Goal: Task Accomplishment & Management: Use online tool/utility

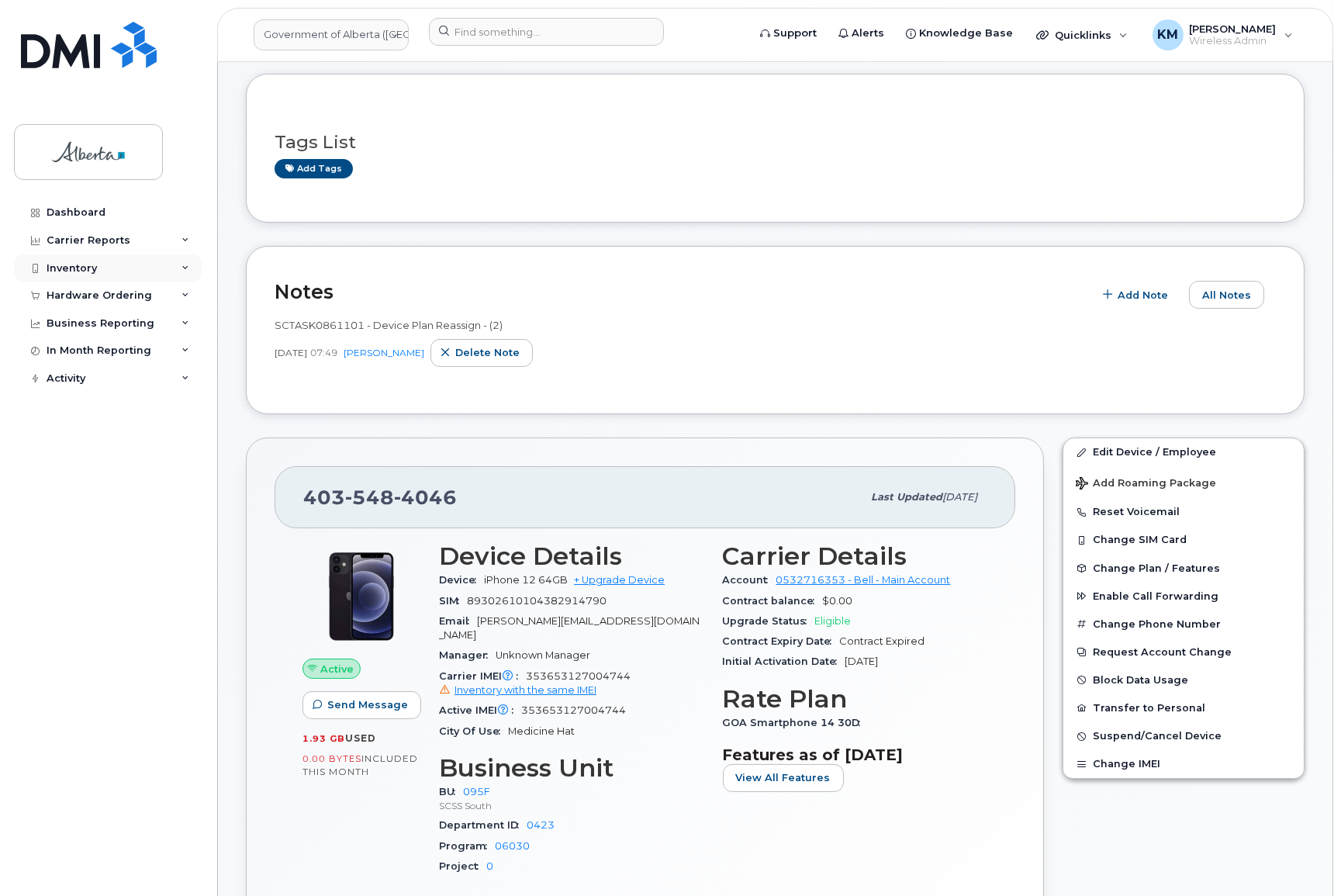
scroll to position [56, 0]
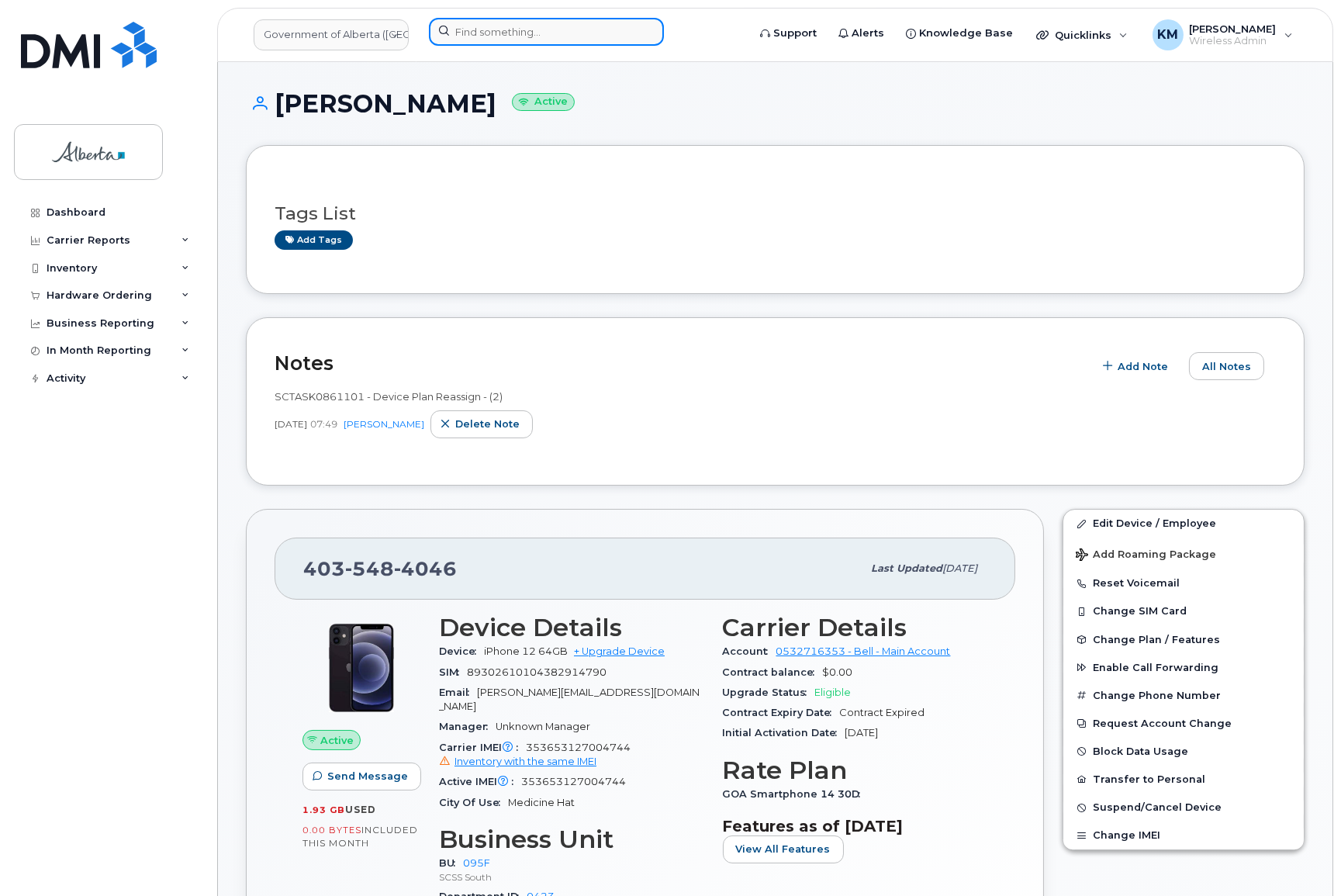
click at [483, 33] on input at bounding box center [546, 31] width 235 height 28
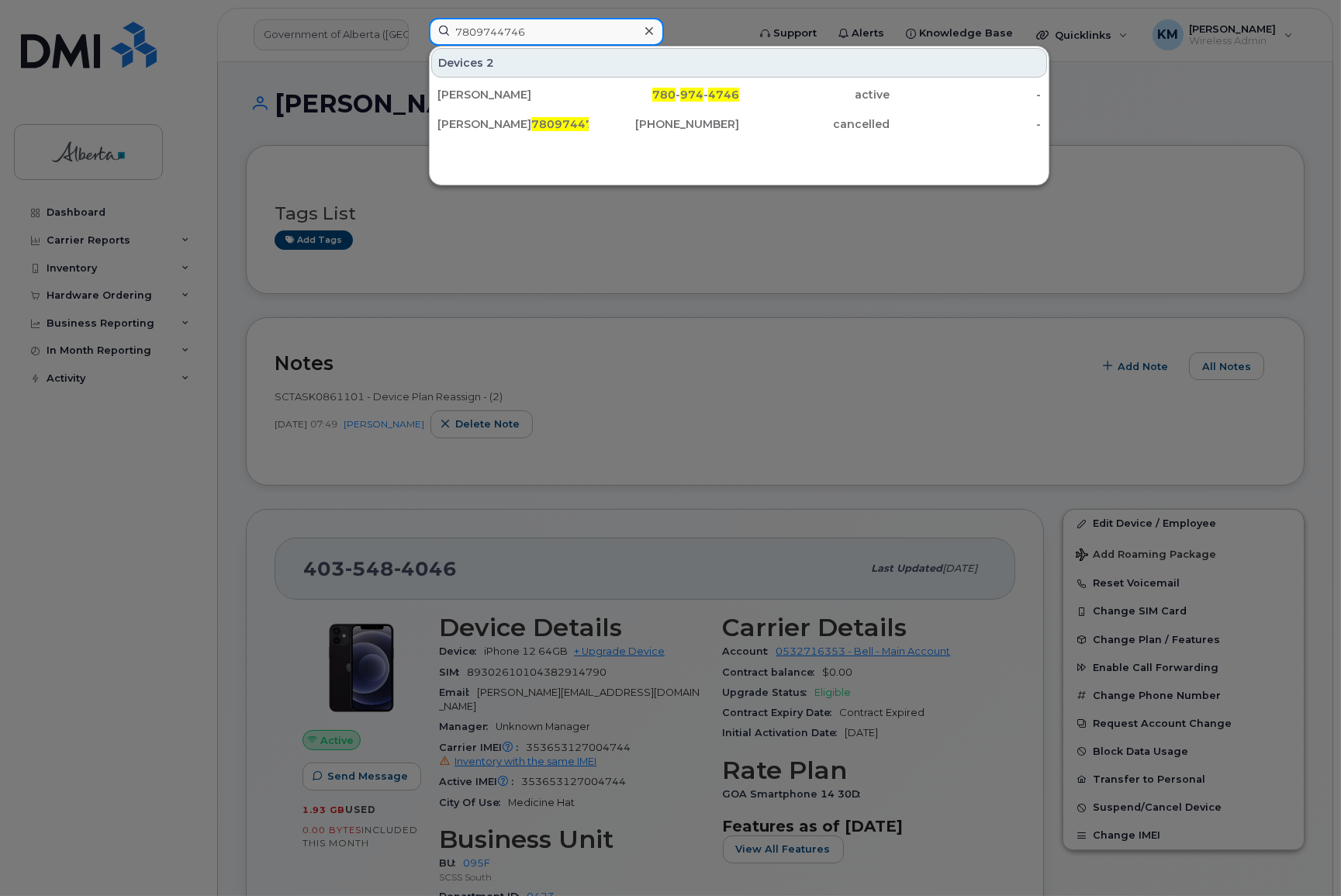
type input "7809744746"
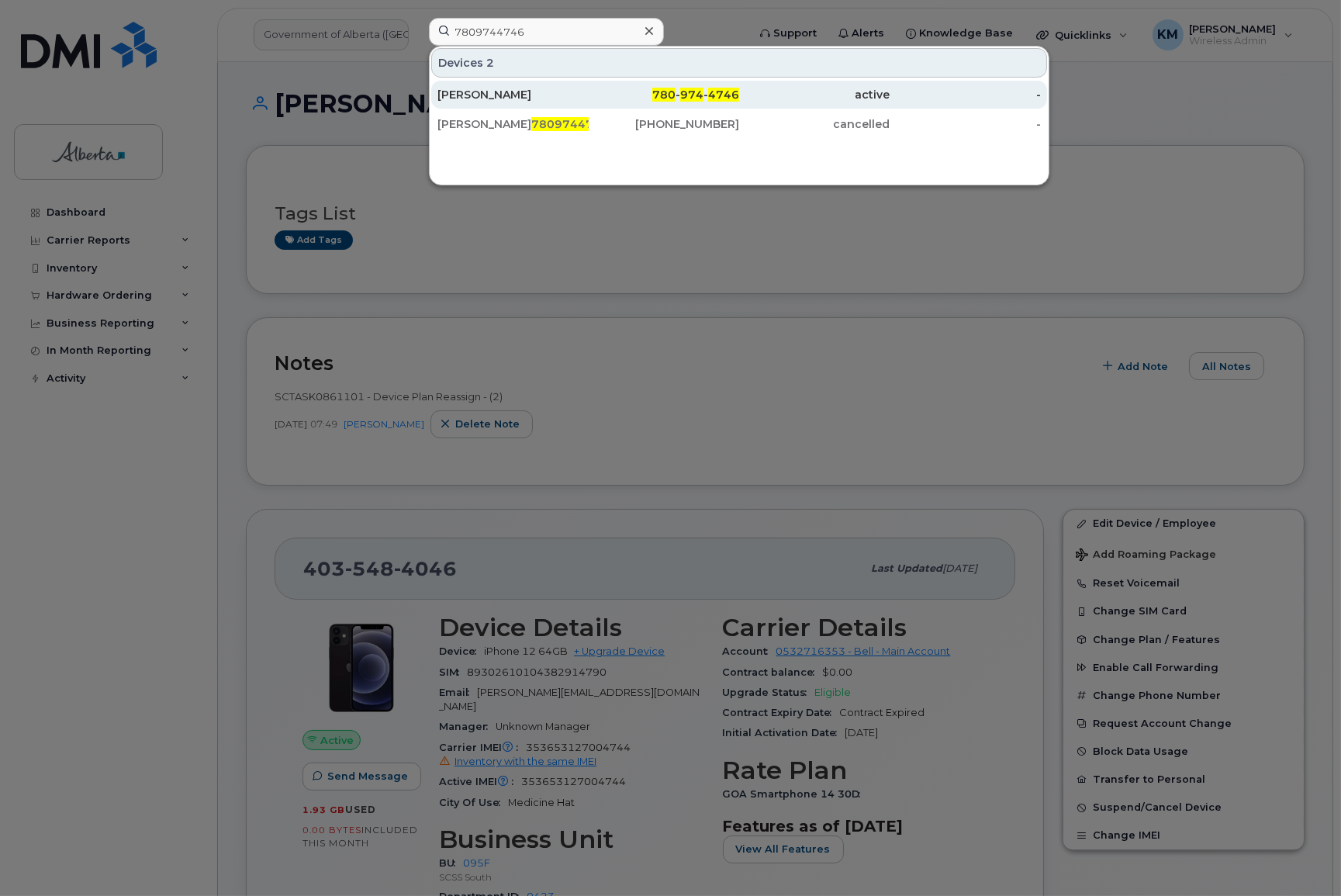
click at [499, 86] on div "[PERSON_NAME]" at bounding box center [512, 94] width 151 height 15
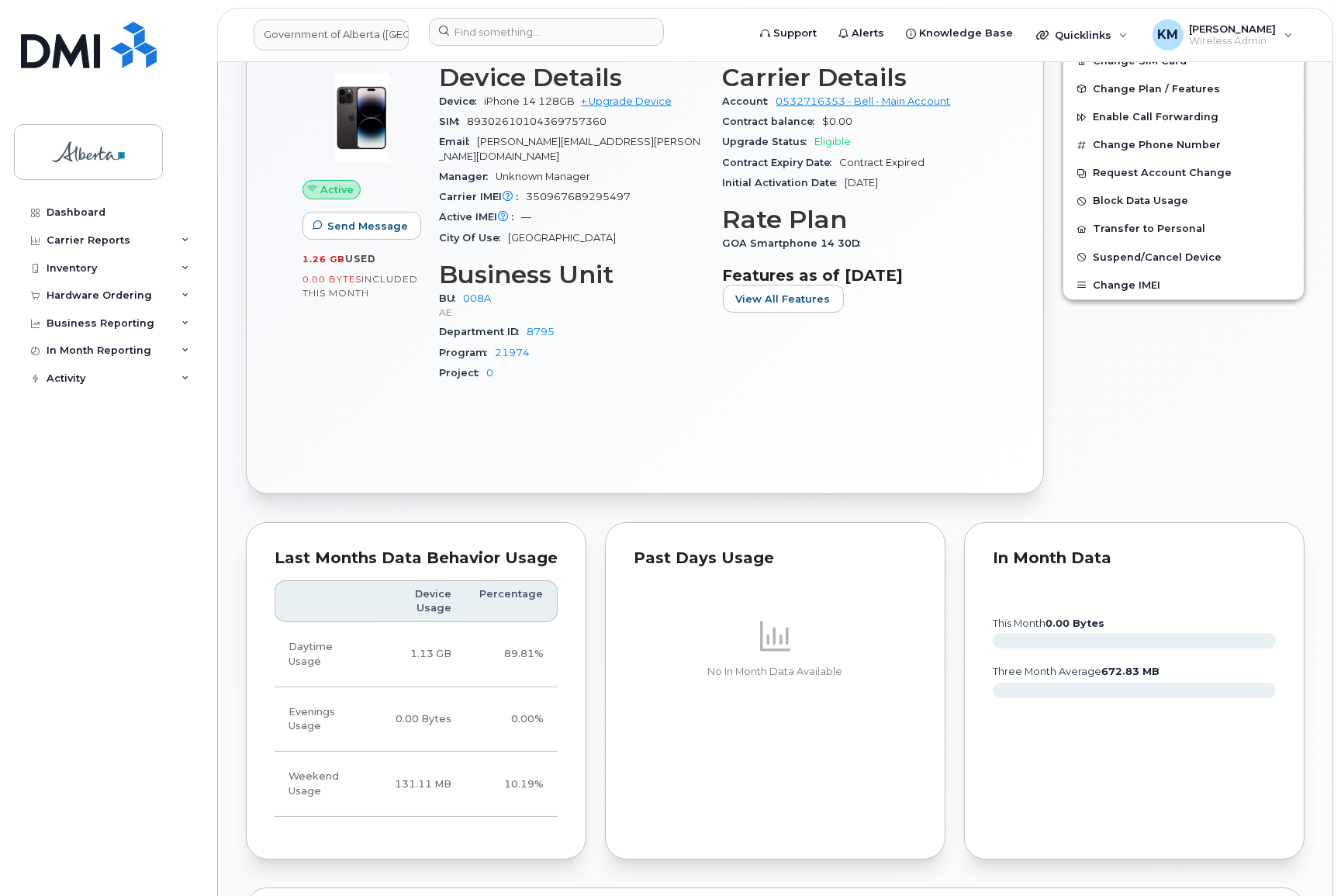
scroll to position [634, 0]
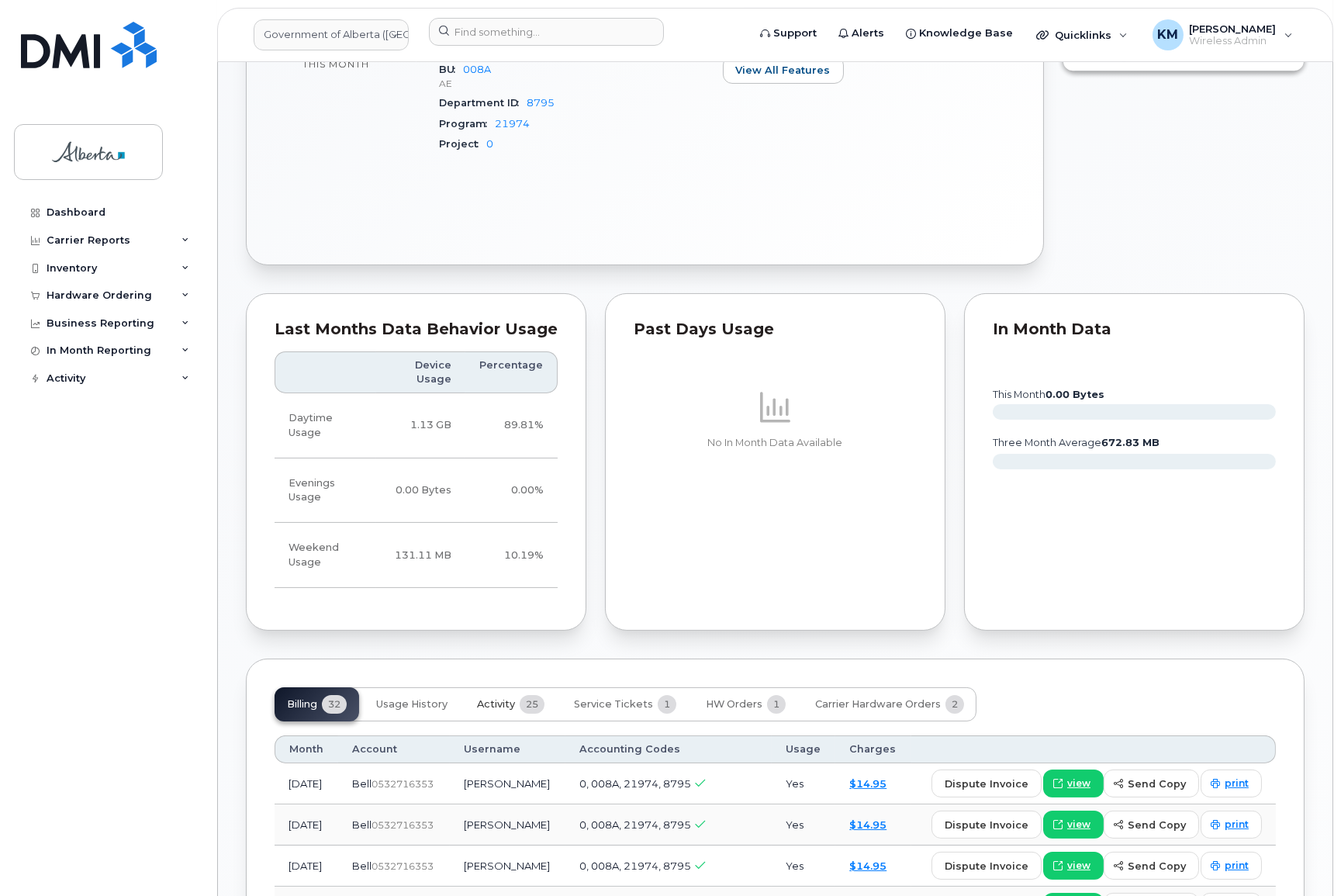
click at [504, 698] on span "Activity" at bounding box center [496, 704] width 38 height 12
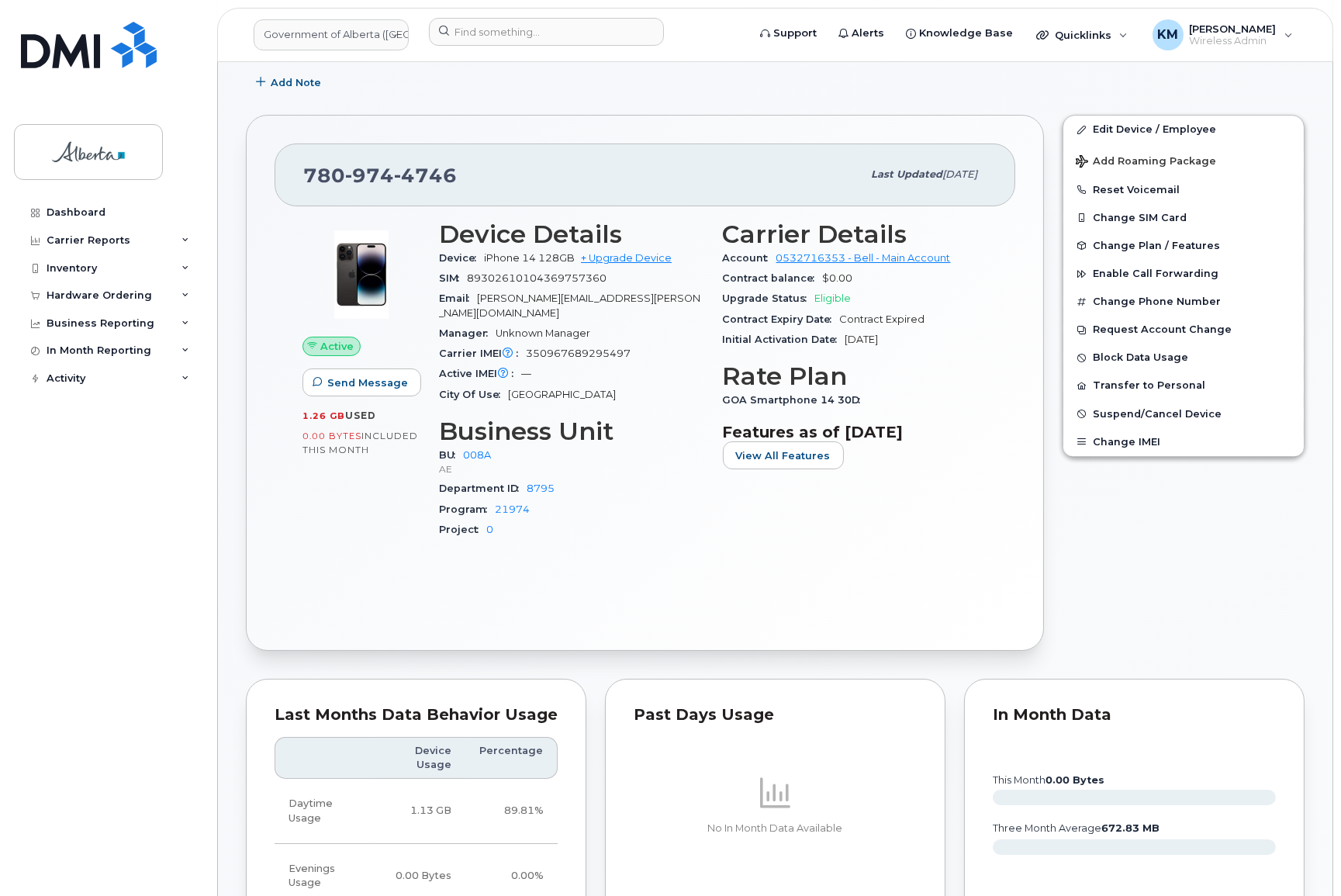
scroll to position [140, 0]
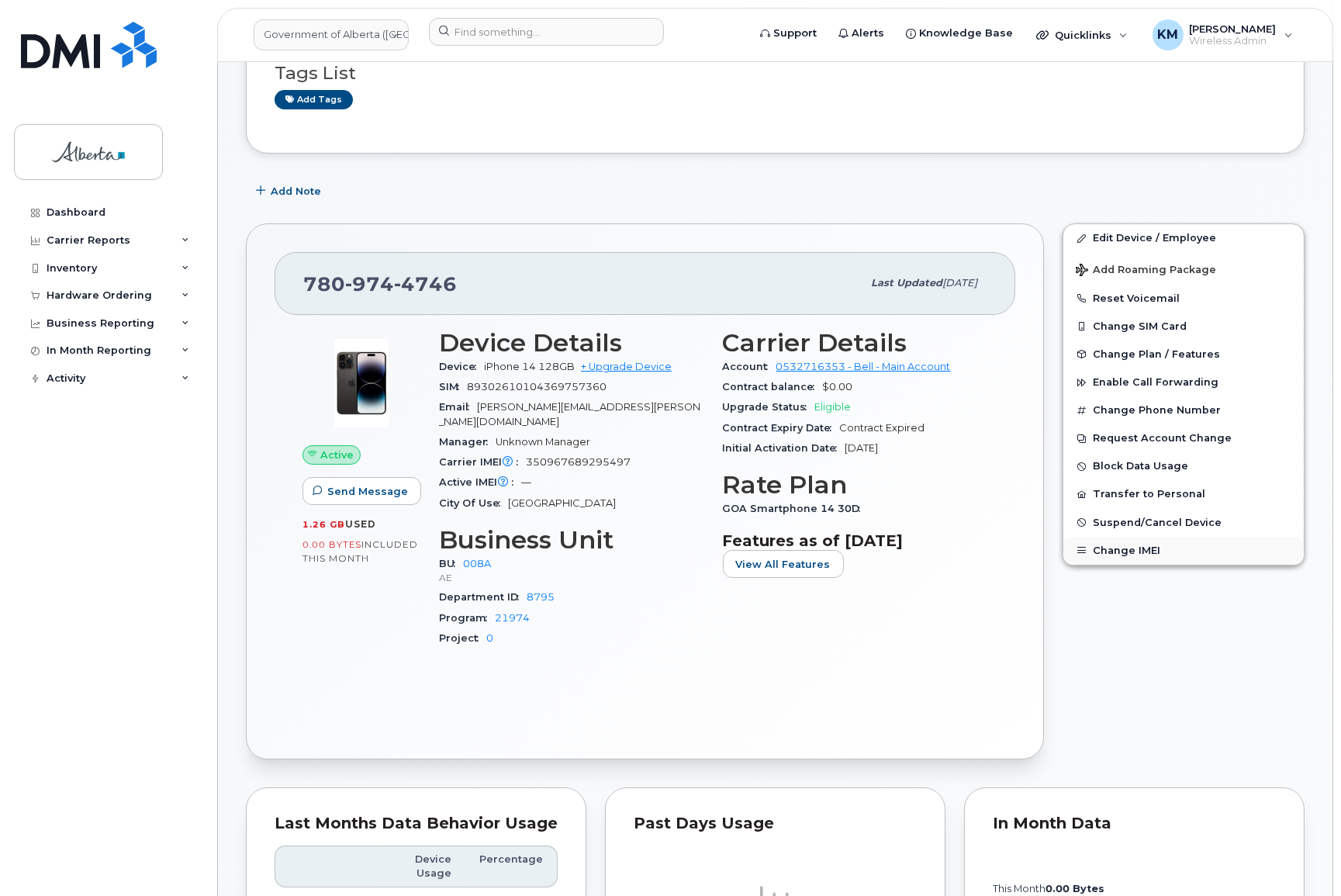
click at [1105, 549] on button "Change IMEI" at bounding box center [1183, 550] width 240 height 28
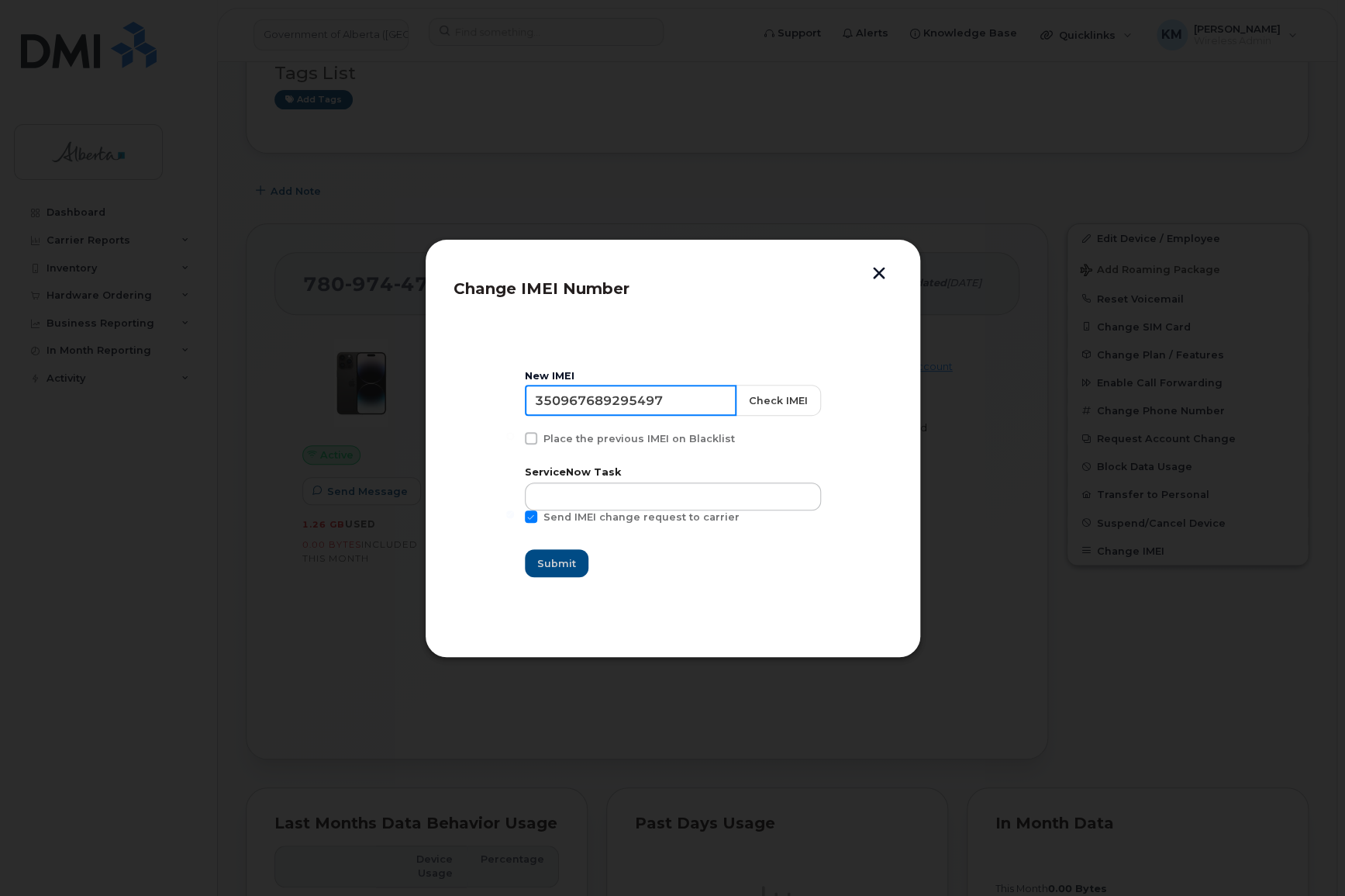
drag, startPoint x: 666, startPoint y: 400, endPoint x: 539, endPoint y: 400, distance: 127.0
click at [539, 400] on input "350967689295497" at bounding box center [631, 400] width 211 height 31
paste input "579241316958"
type input "350579241316958"
click at [744, 399] on button "Check IMEI" at bounding box center [777, 400] width 86 height 31
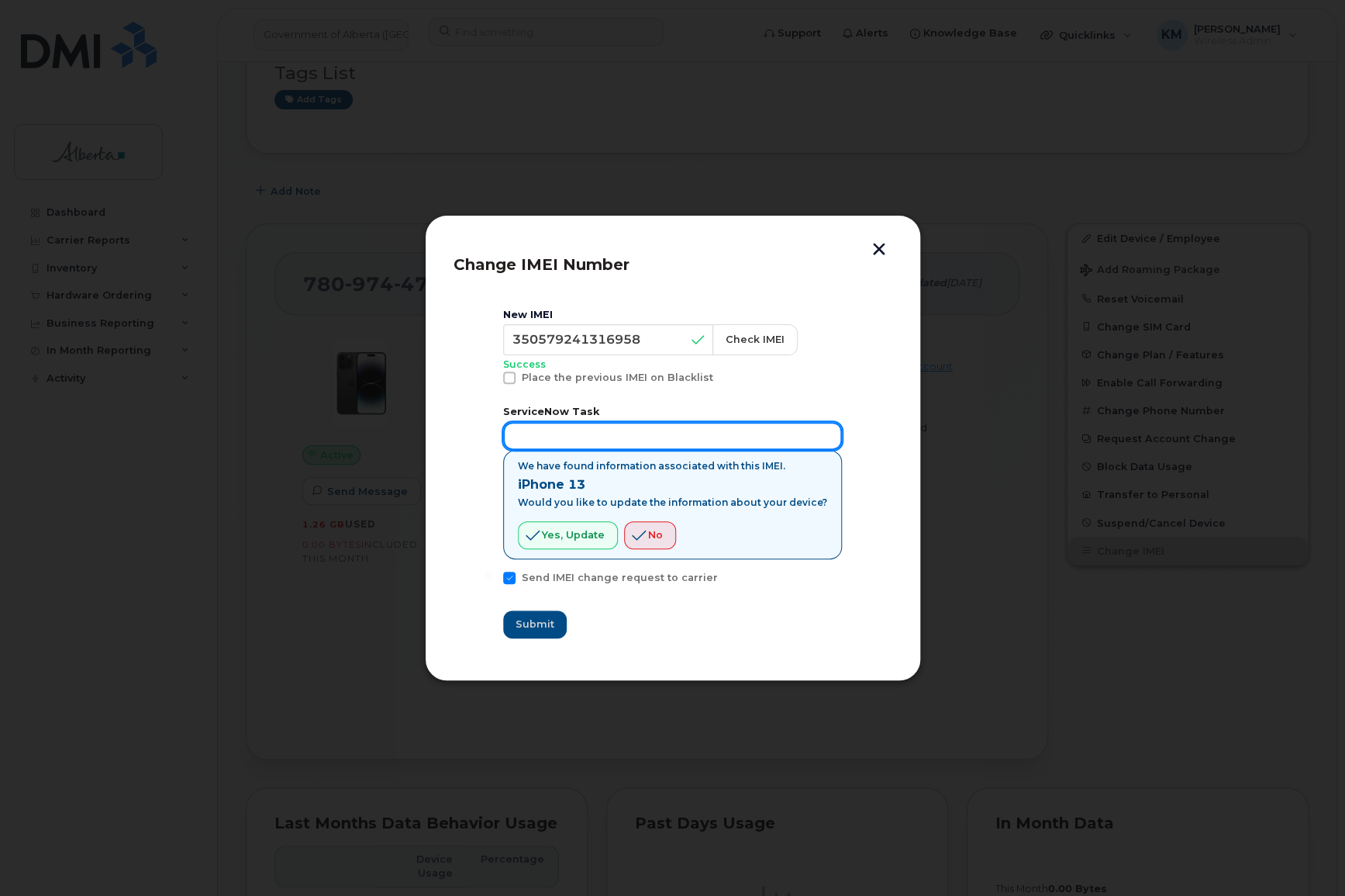
click at [589, 440] on input "text" at bounding box center [672, 436] width 339 height 28
type input "SCTASK0864704"
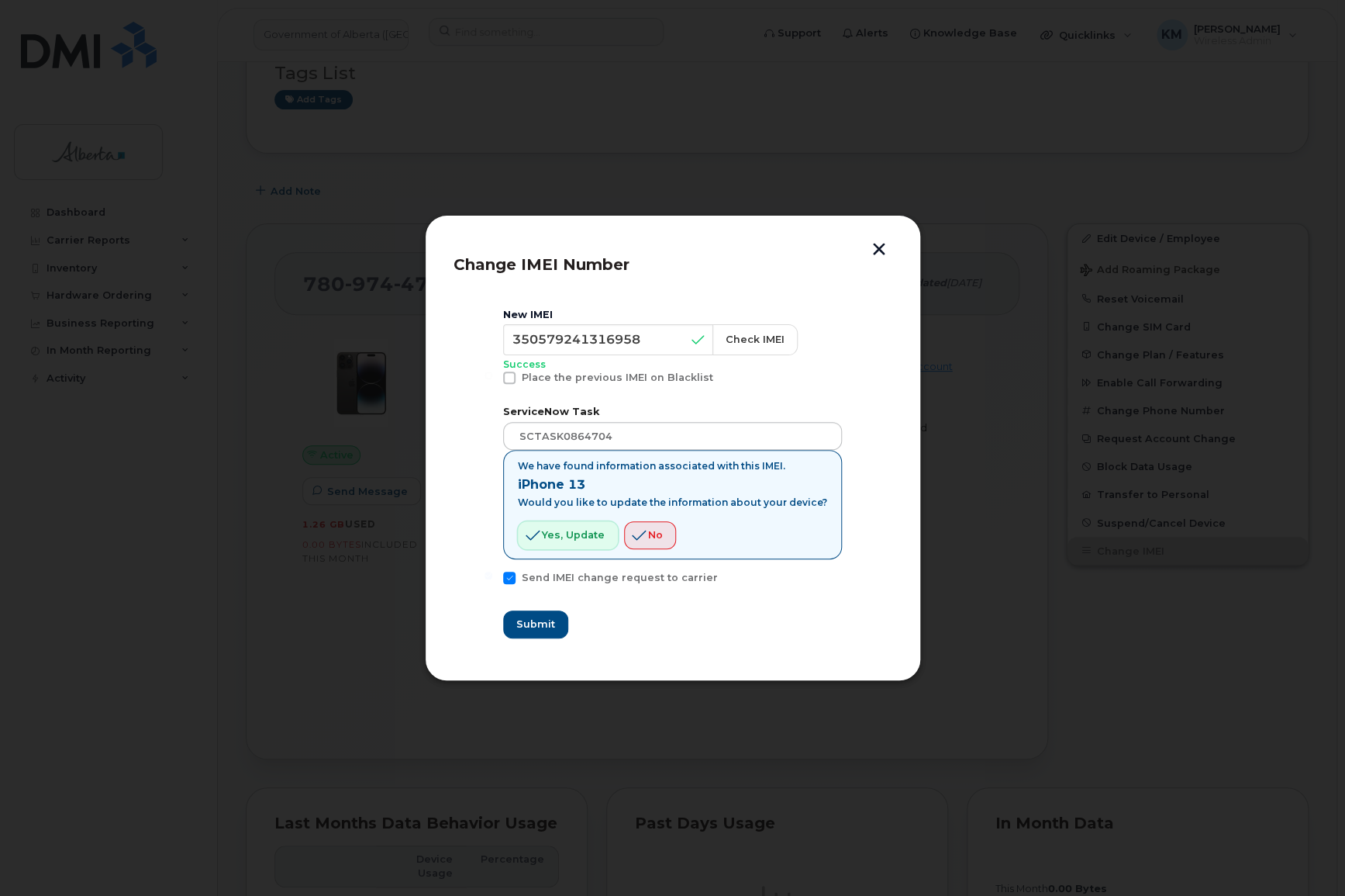
click at [592, 535] on span "Yes, update" at bounding box center [573, 535] width 62 height 14
click at [554, 628] on span "Submit" at bounding box center [535, 624] width 38 height 14
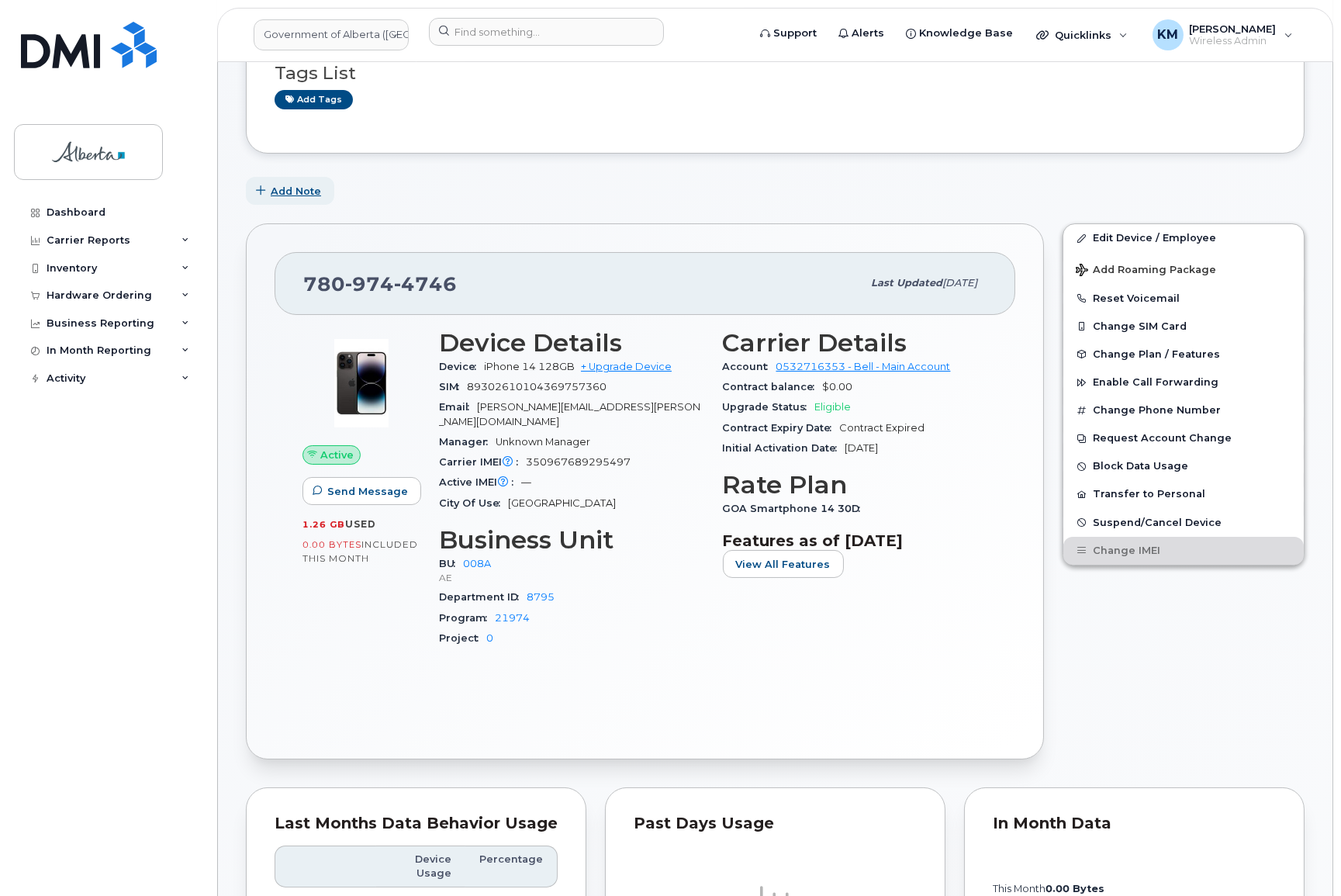
click at [283, 189] on span "Add Note" at bounding box center [295, 191] width 50 height 14
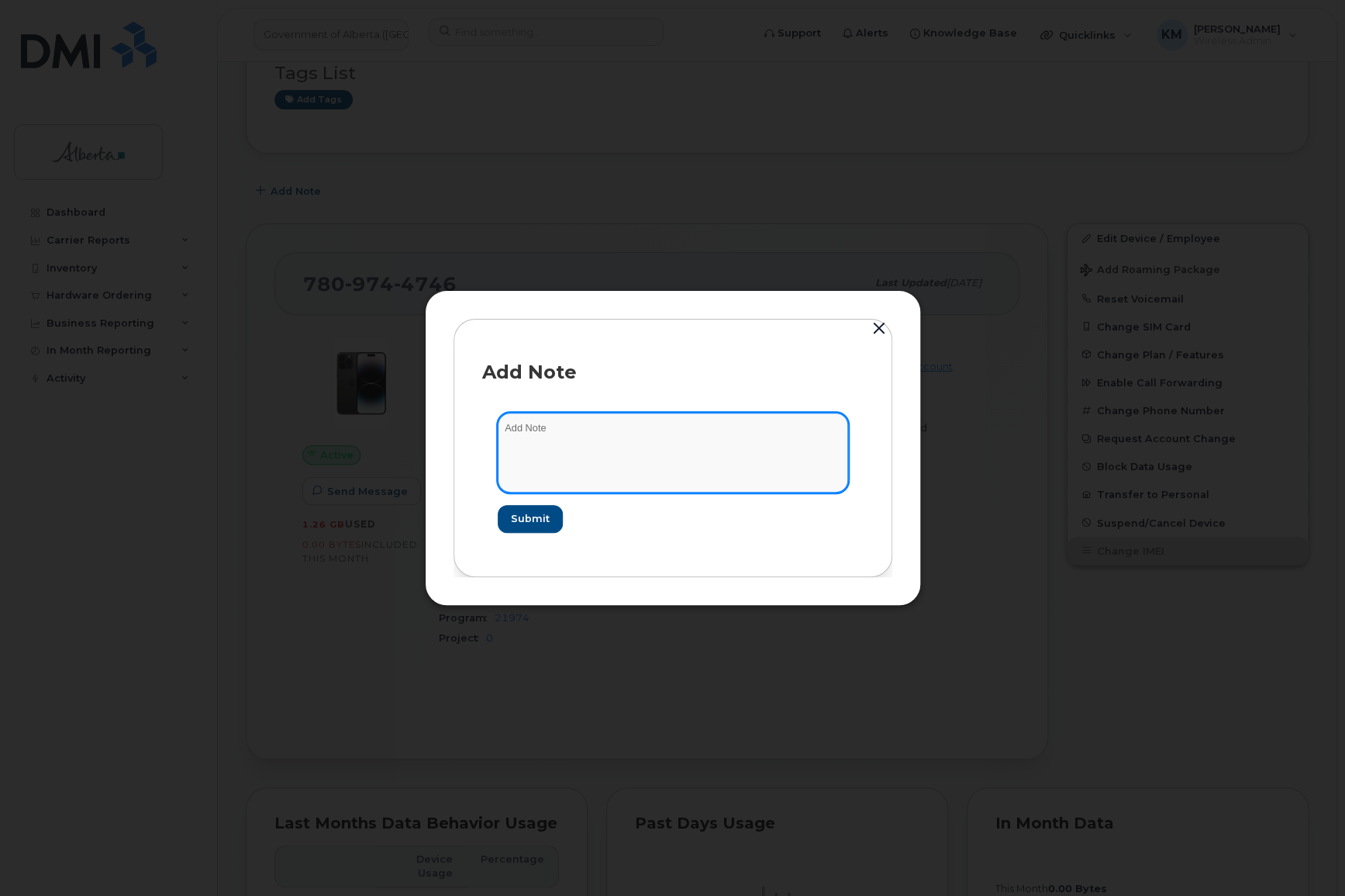
click at [626, 445] on textarea at bounding box center [673, 452] width 351 height 79
type textarea "s"
click at [647, 427] on textarea "SCTASK0864704 -" at bounding box center [673, 452] width 351 height 79
paste textarea "Device Assign Spare - (1)"
type textarea "SCTASK0864704 - Device Assign Spare - (1)"
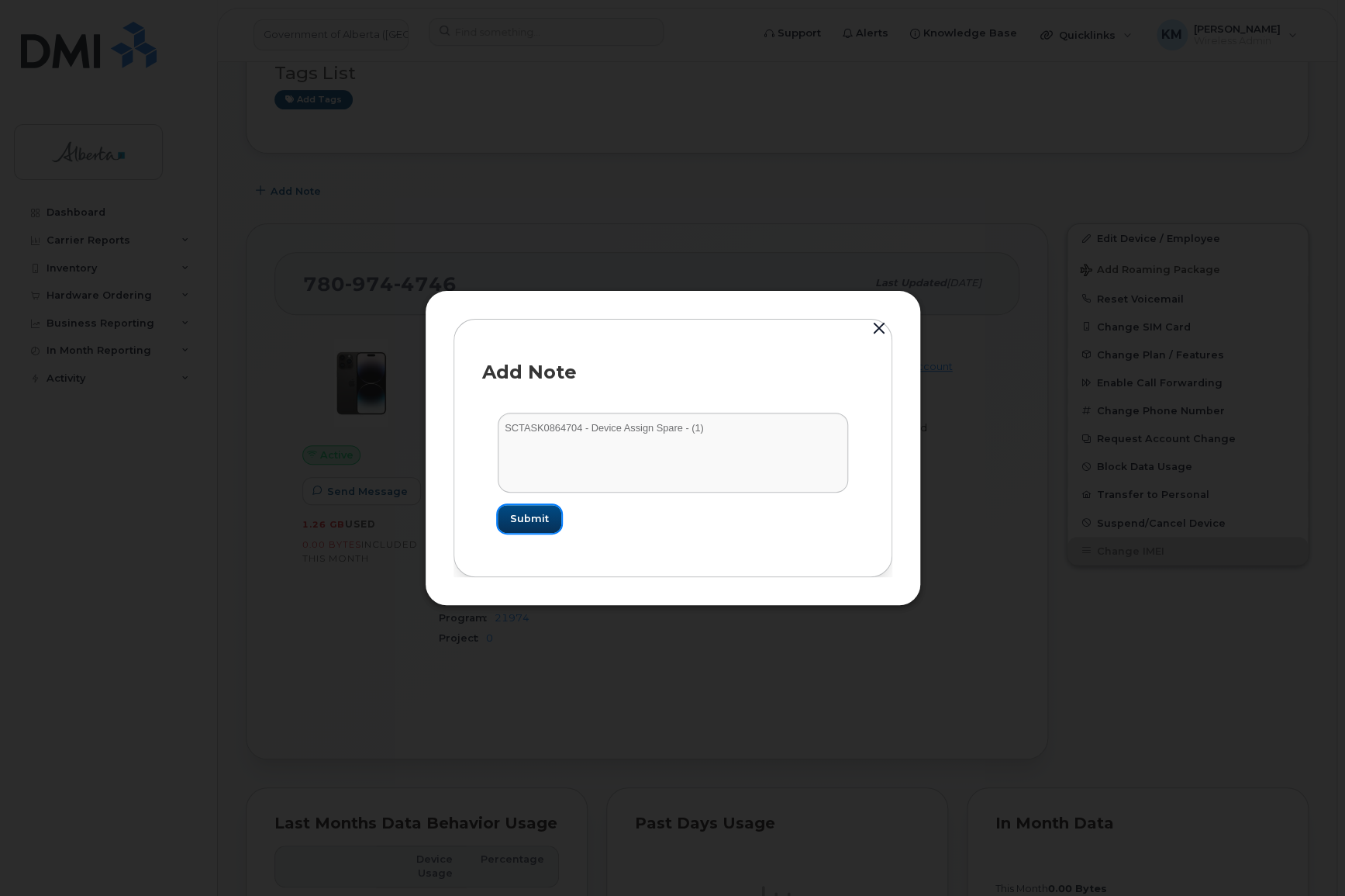
click at [551, 512] on button "Submit" at bounding box center [529, 519] width 63 height 28
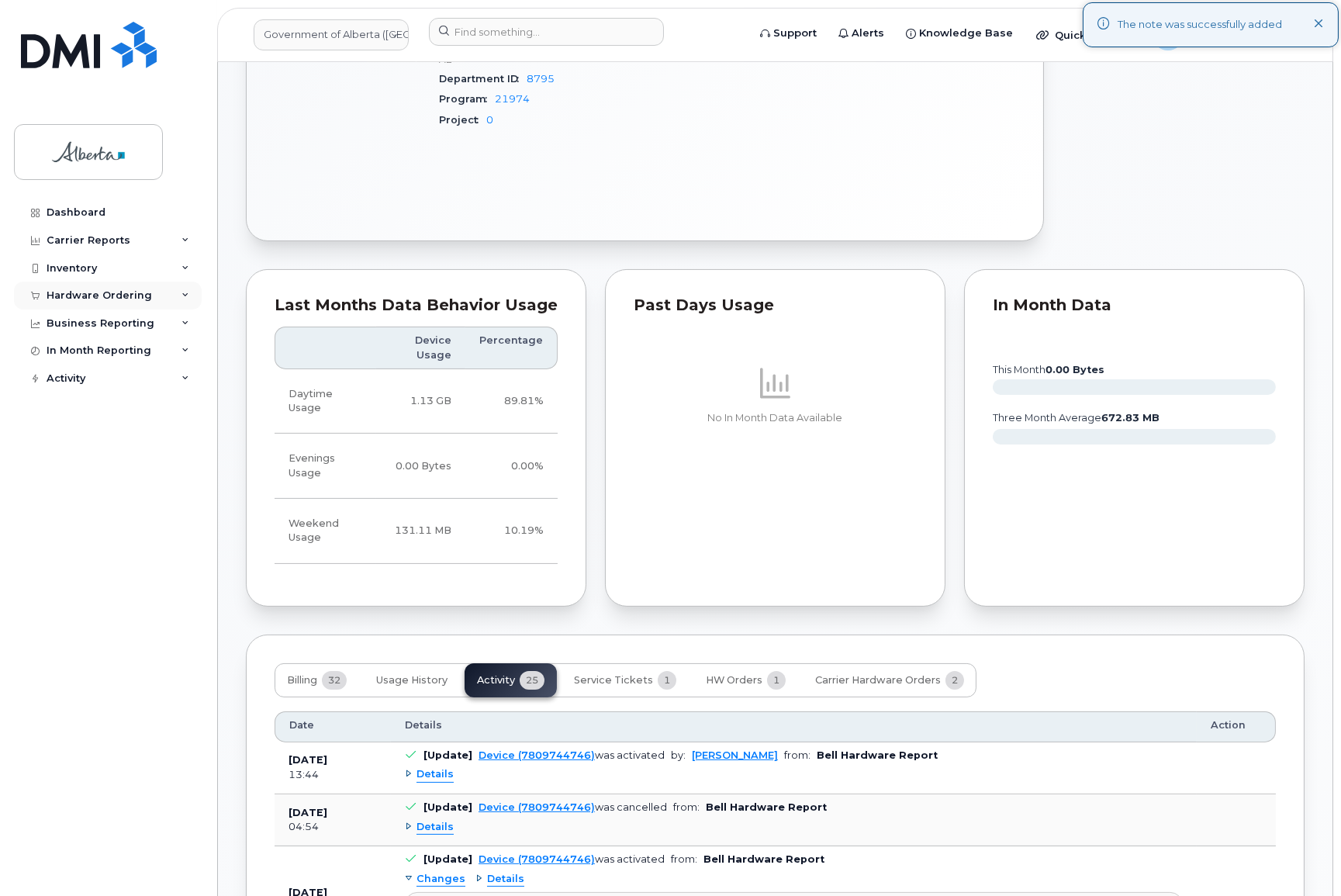
scroll to position [776, 0]
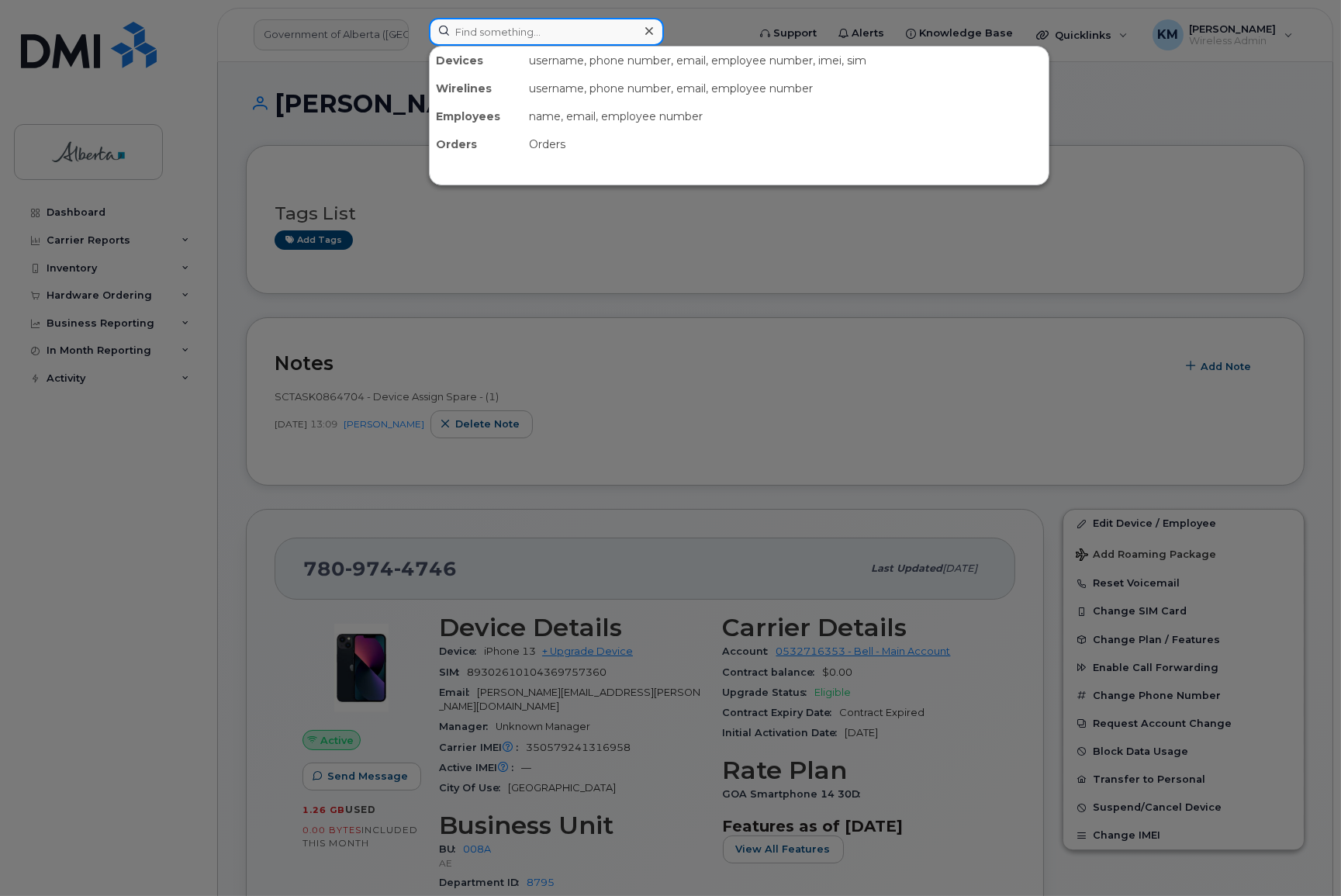
click at [496, 31] on input at bounding box center [546, 31] width 235 height 28
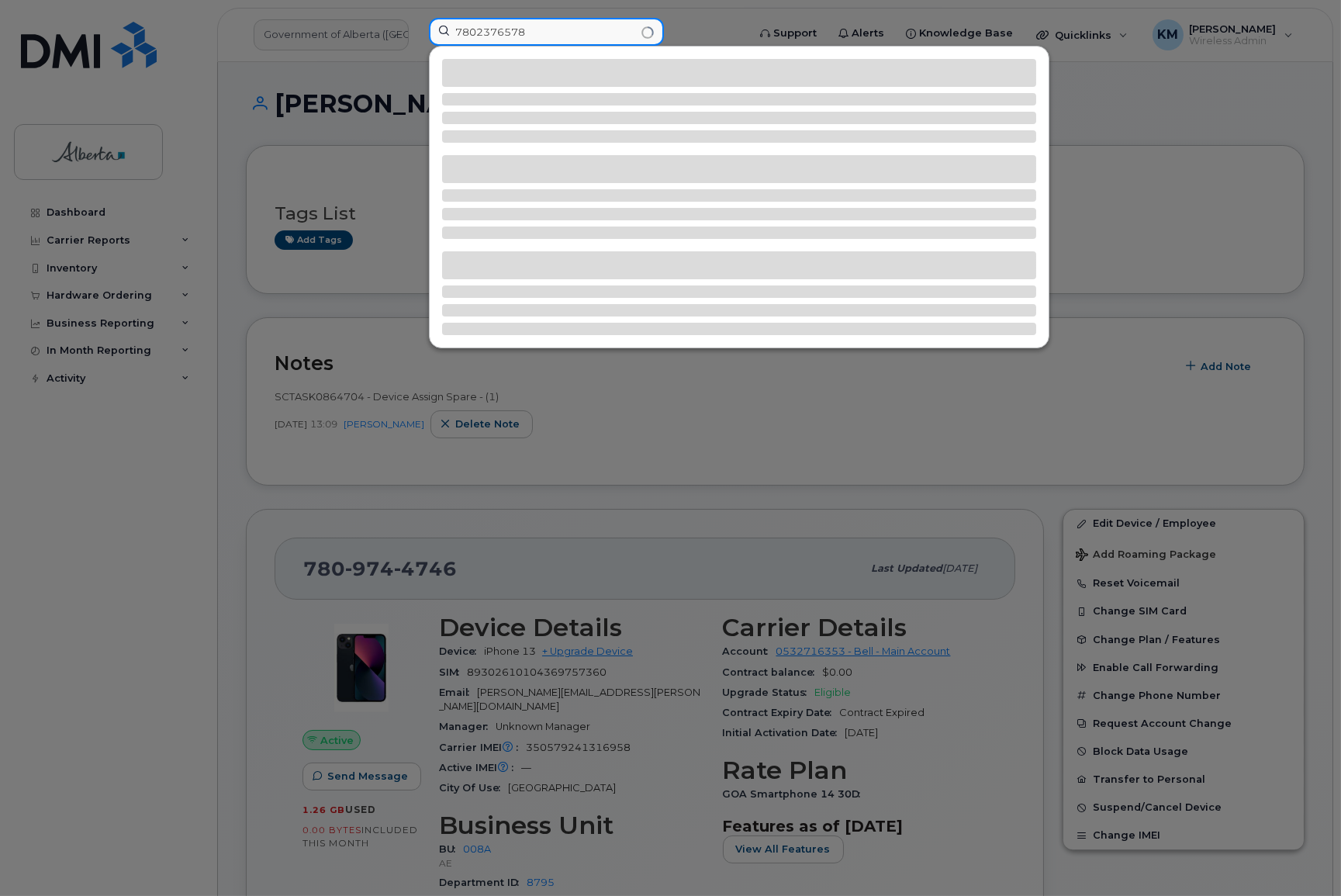
type input "7802376578"
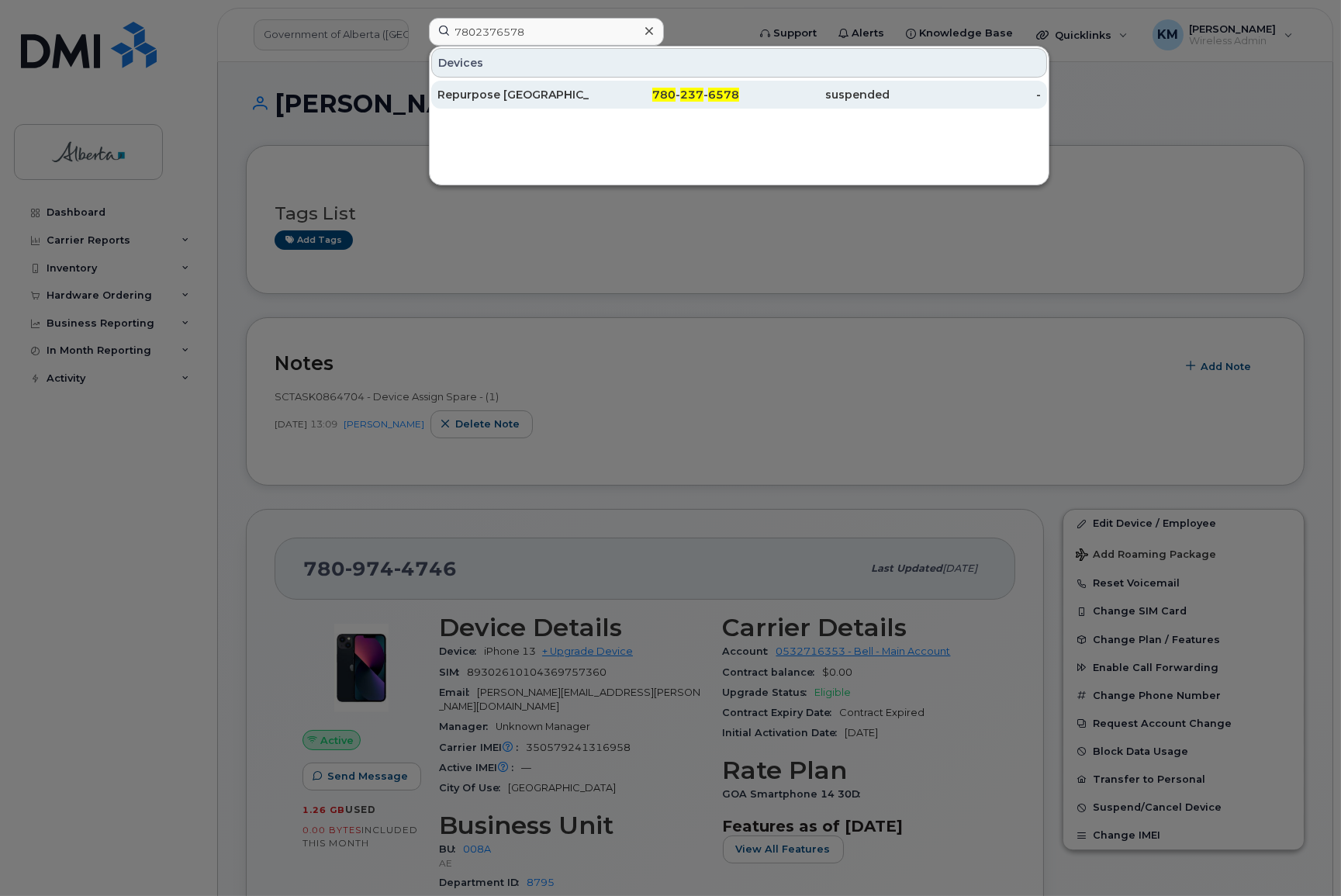
click at [504, 92] on div "Repurpose Edmonton" at bounding box center [512, 94] width 151 height 15
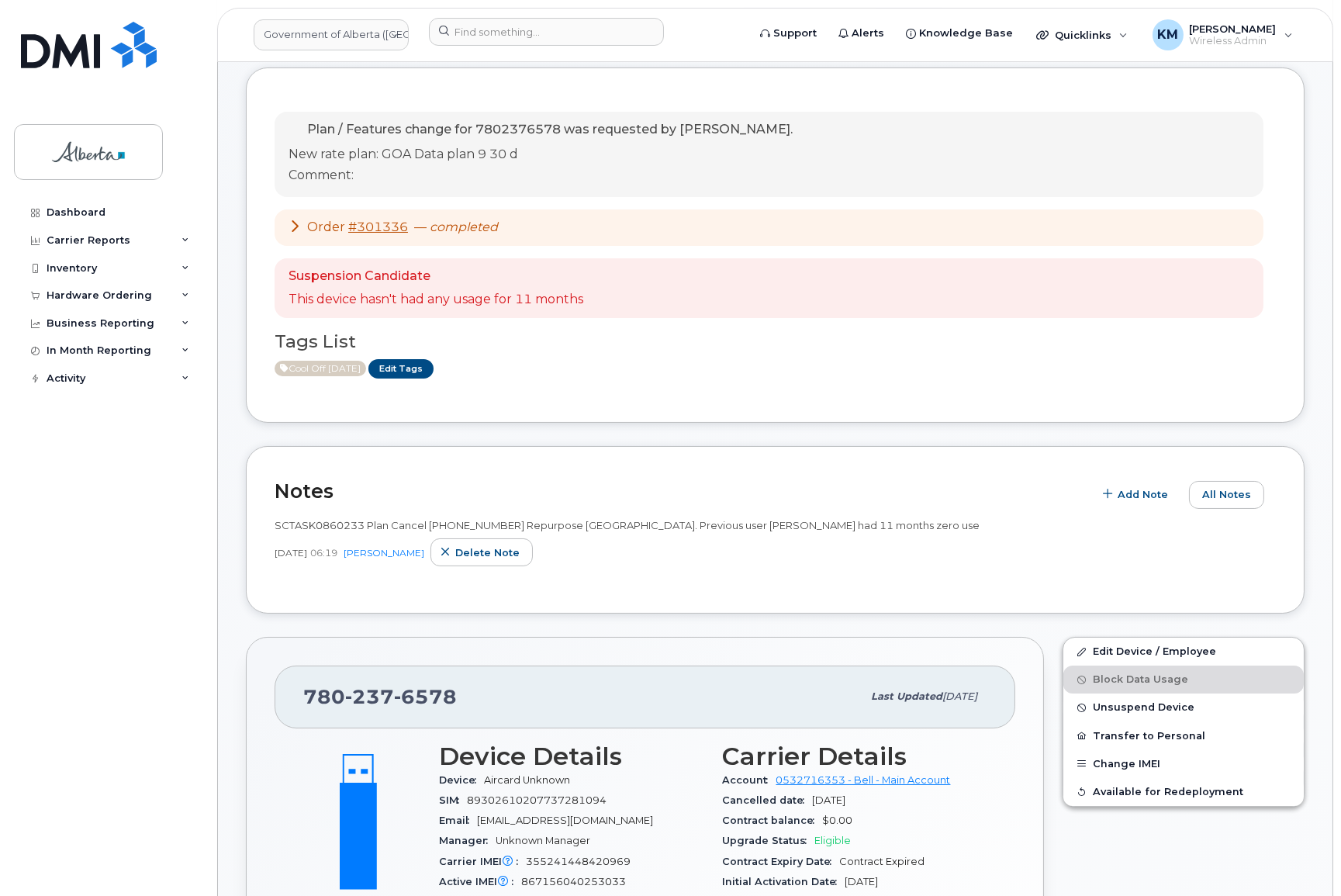
scroll to position [211, 0]
drag, startPoint x: 360, startPoint y: 524, endPoint x: 261, endPoint y: 521, distance: 99.0
click at [261, 521] on div "Notes Add Note All Notes SCTASK0860233 Plan Cancel (2) 7802376578 Repurpose Edm…" at bounding box center [775, 528] width 1058 height 168
copy span "SCTASK0860233"
click at [1224, 498] on span "All Notes" at bounding box center [1226, 492] width 49 height 14
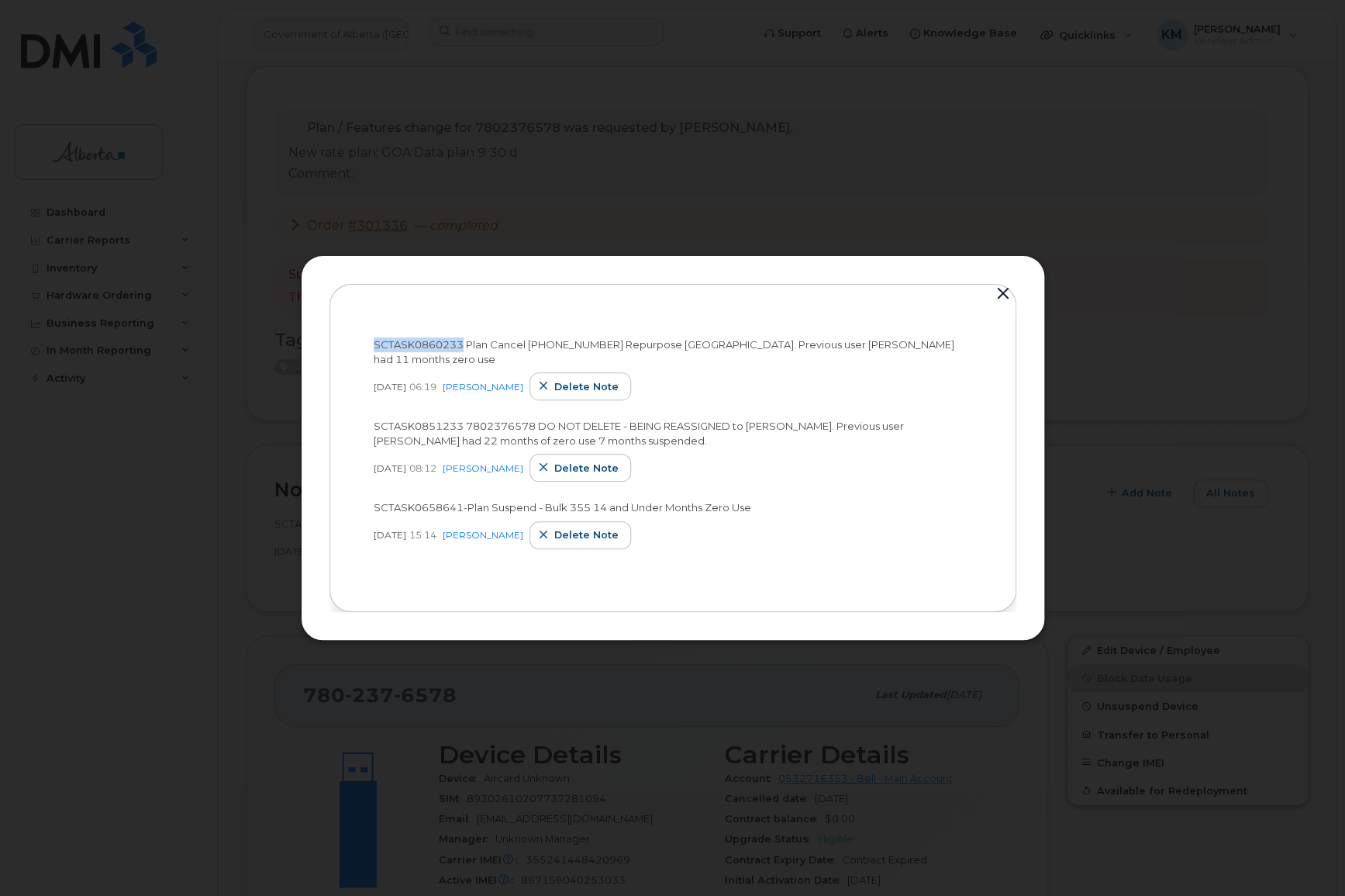
drag, startPoint x: 461, startPoint y: 344, endPoint x: 379, endPoint y: 340, distance: 82.1
click at [366, 340] on div "SCTASK0860233 Plan Cancel (2) 7802376578 Repurpose Edmonton. Previous user Marn…" at bounding box center [672, 448] width 629 height 271
copy span "SCTASK0860233"
click at [996, 292] on button "button" at bounding box center [1003, 294] width 23 height 22
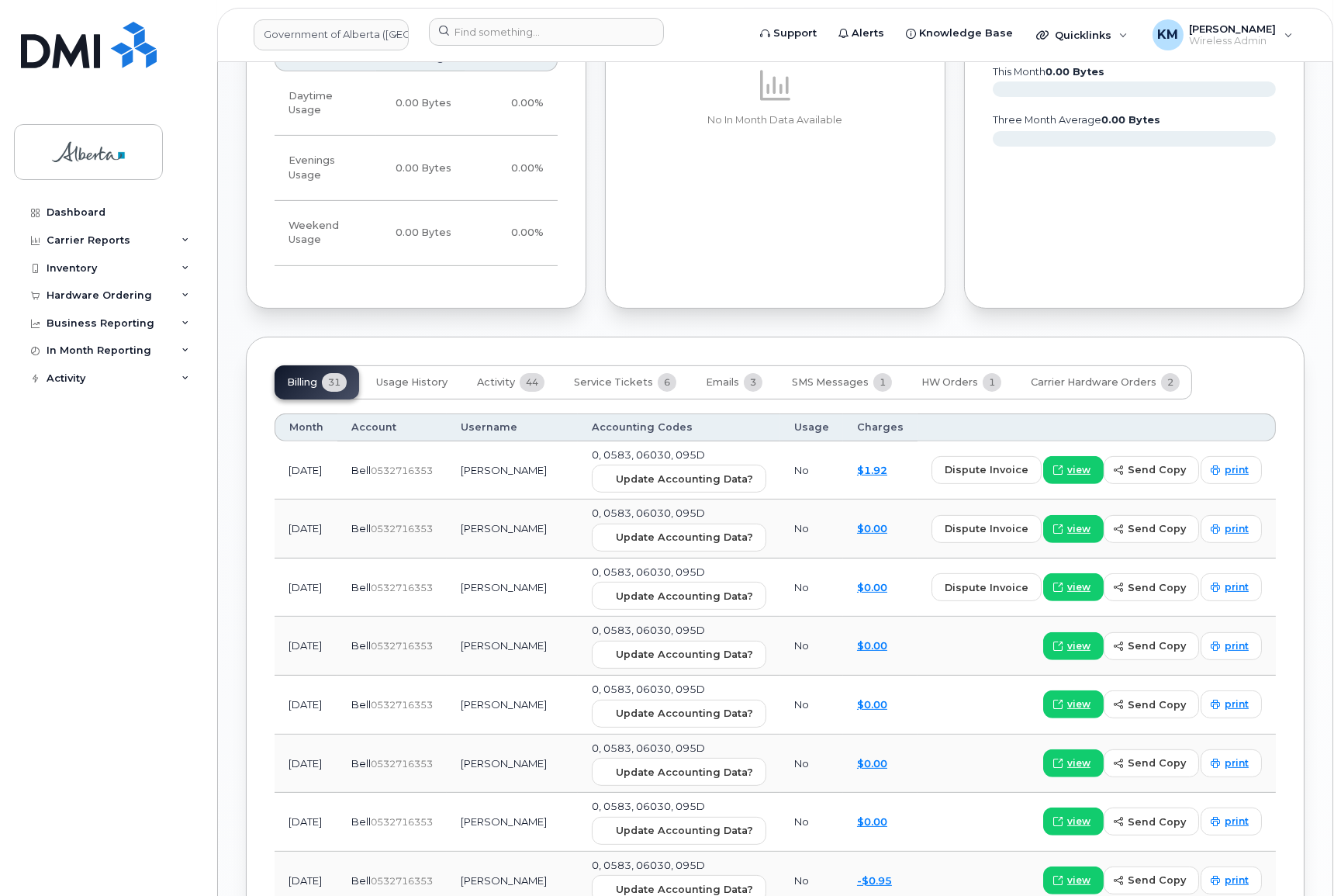
scroll to position [1481, 0]
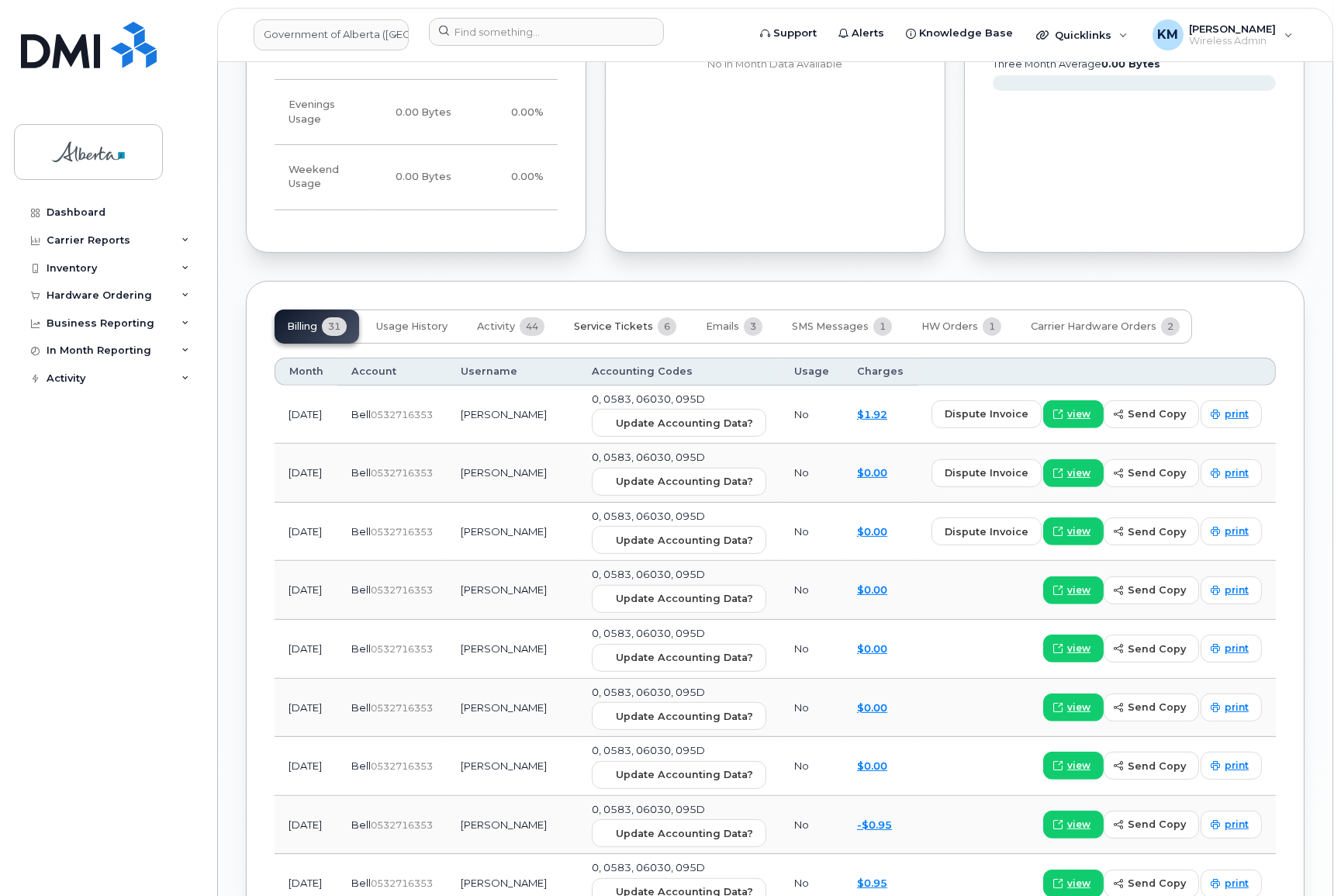
click at [644, 325] on span "Service Tickets" at bounding box center [613, 326] width 79 height 12
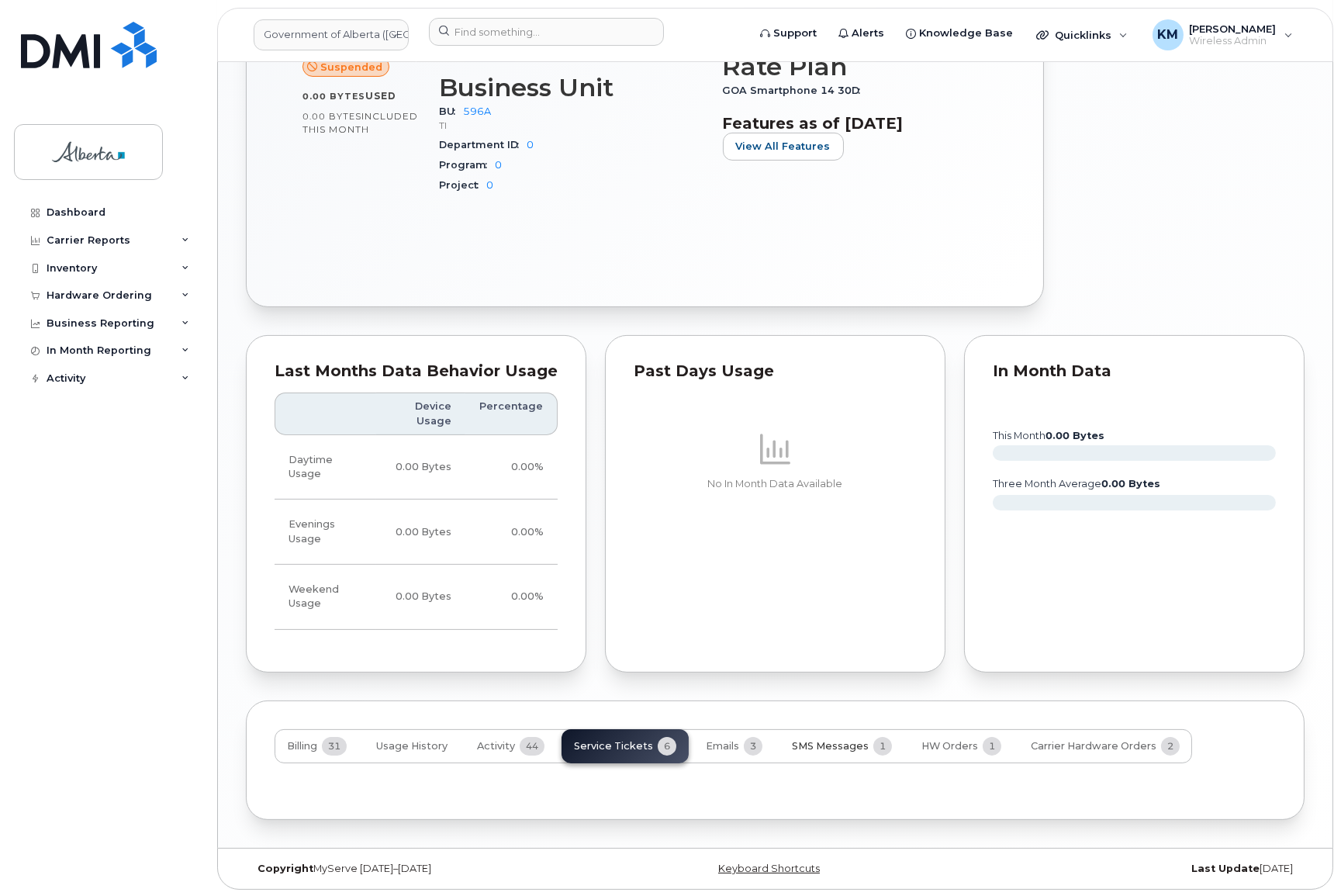
click at [832, 740] on span "SMS Messages" at bounding box center [830, 745] width 77 height 12
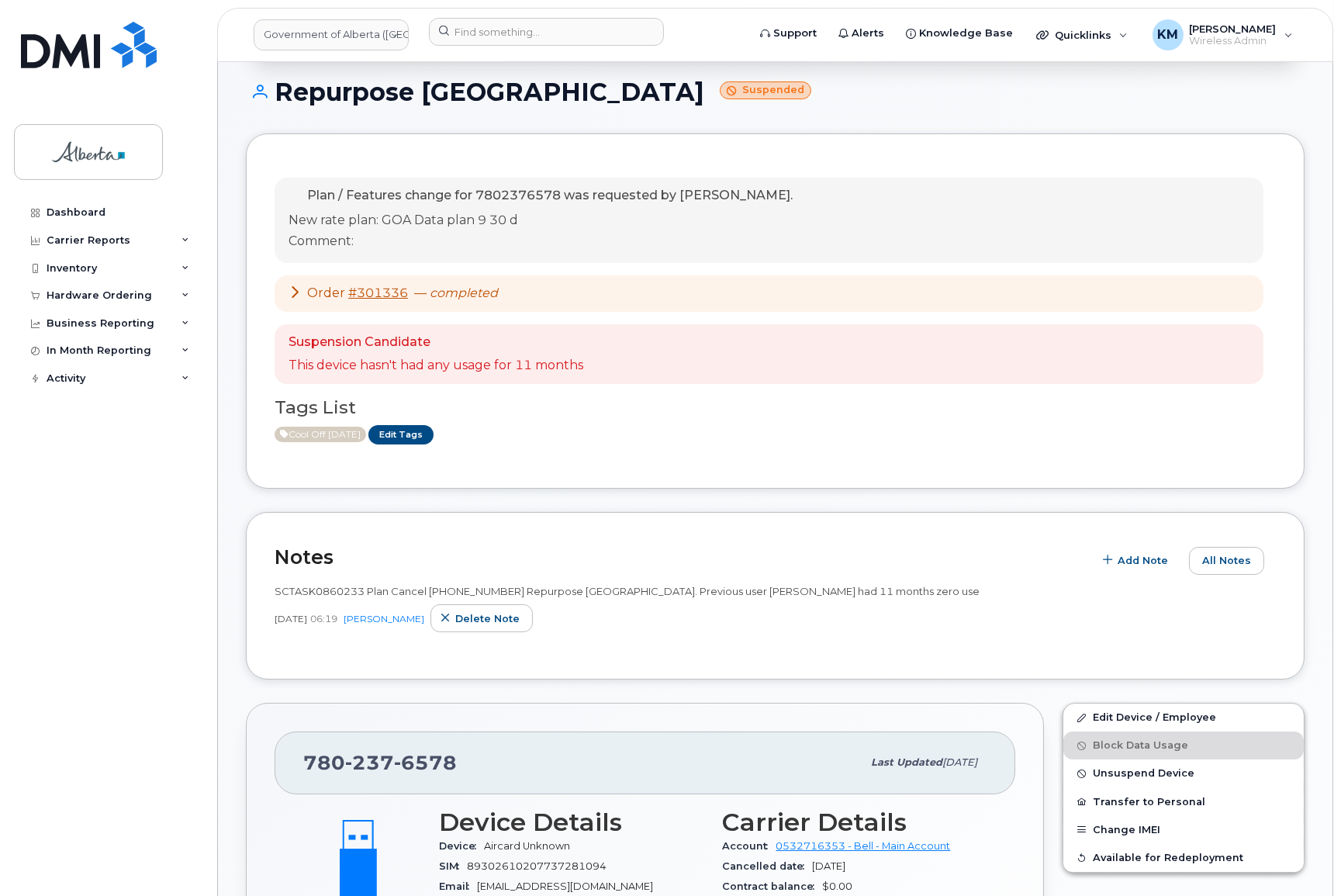
scroll to position [140, 0]
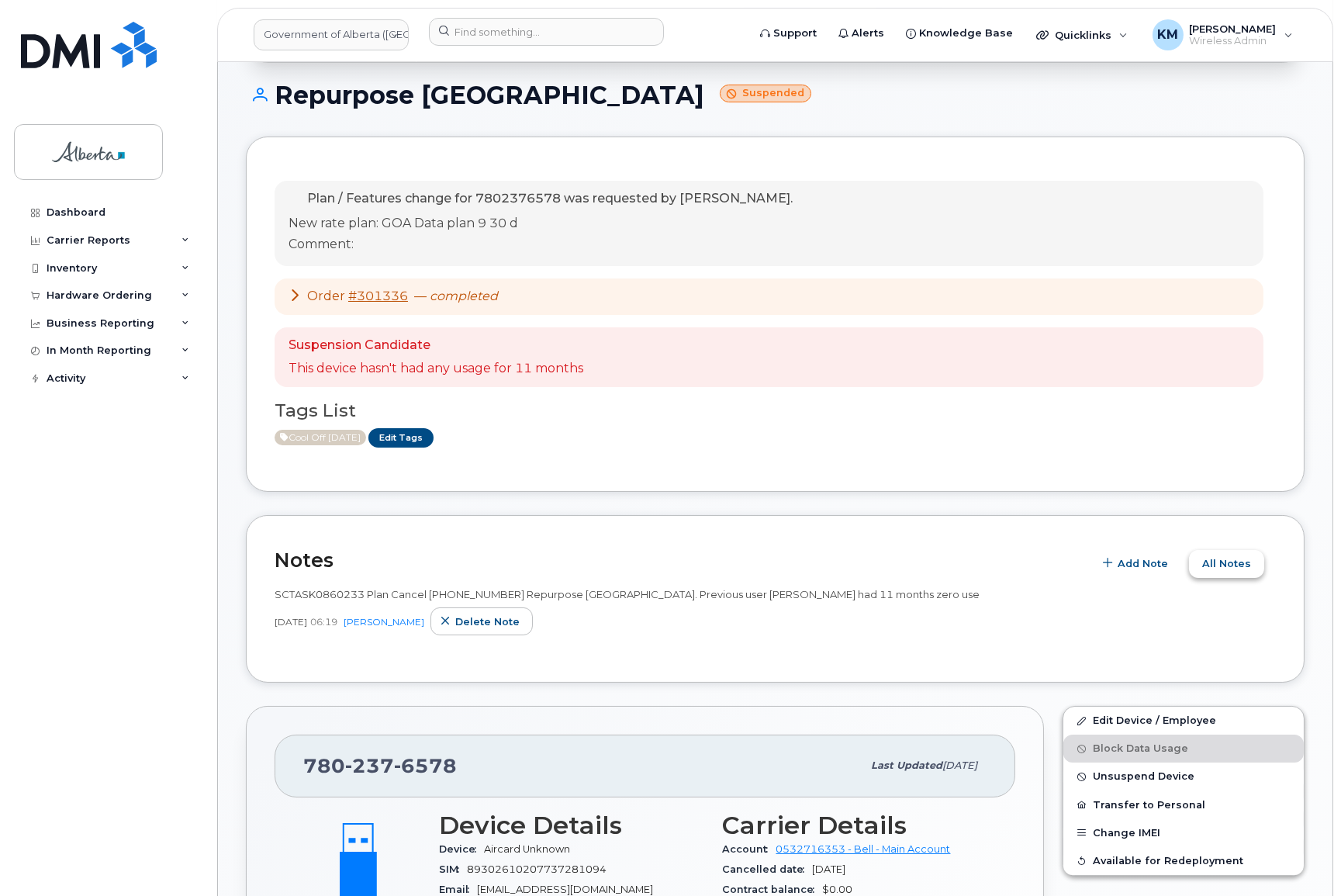
click at [1217, 565] on span "All Notes" at bounding box center [1226, 563] width 49 height 14
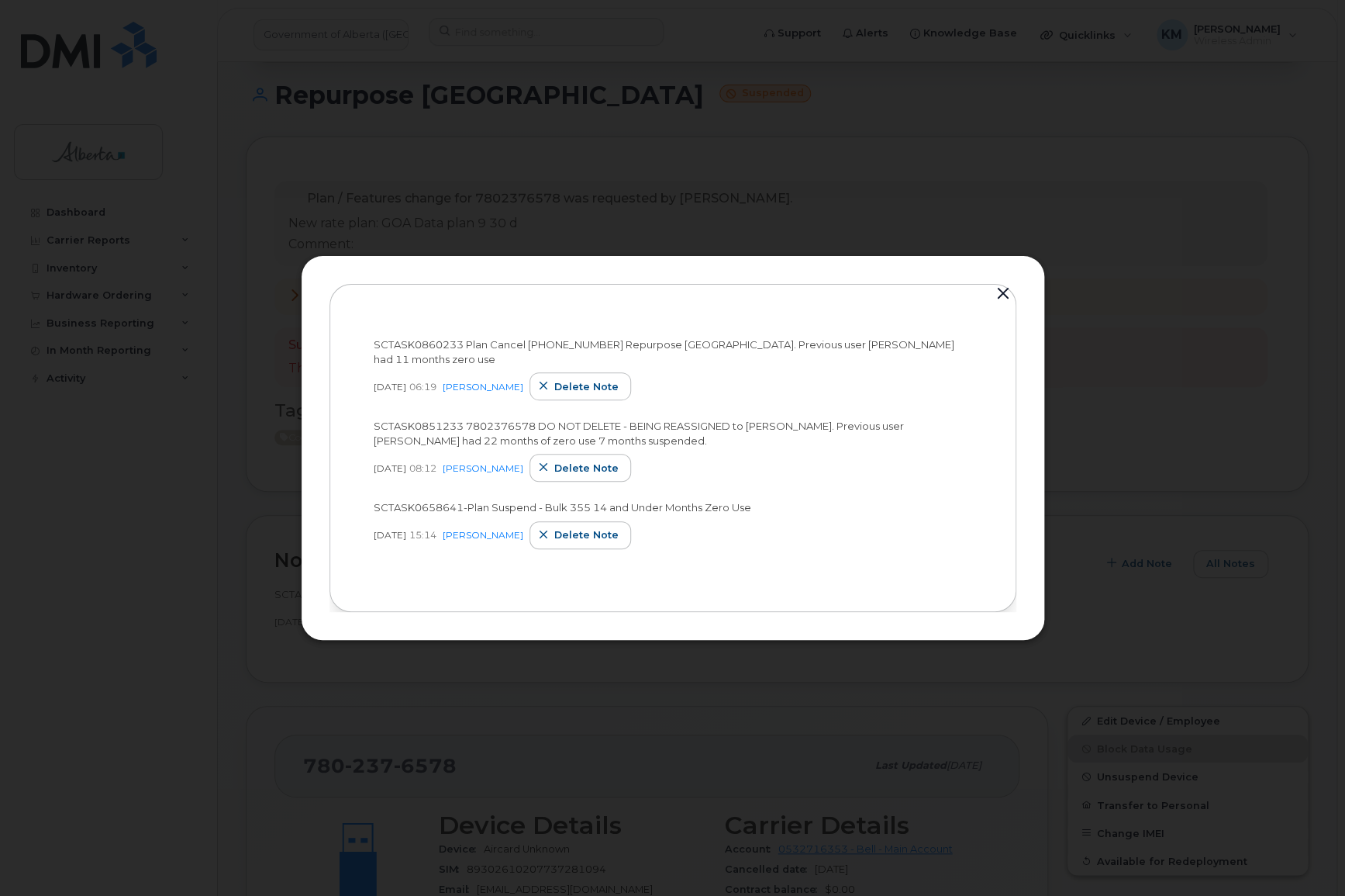
click at [1006, 289] on button "button" at bounding box center [1003, 294] width 23 height 22
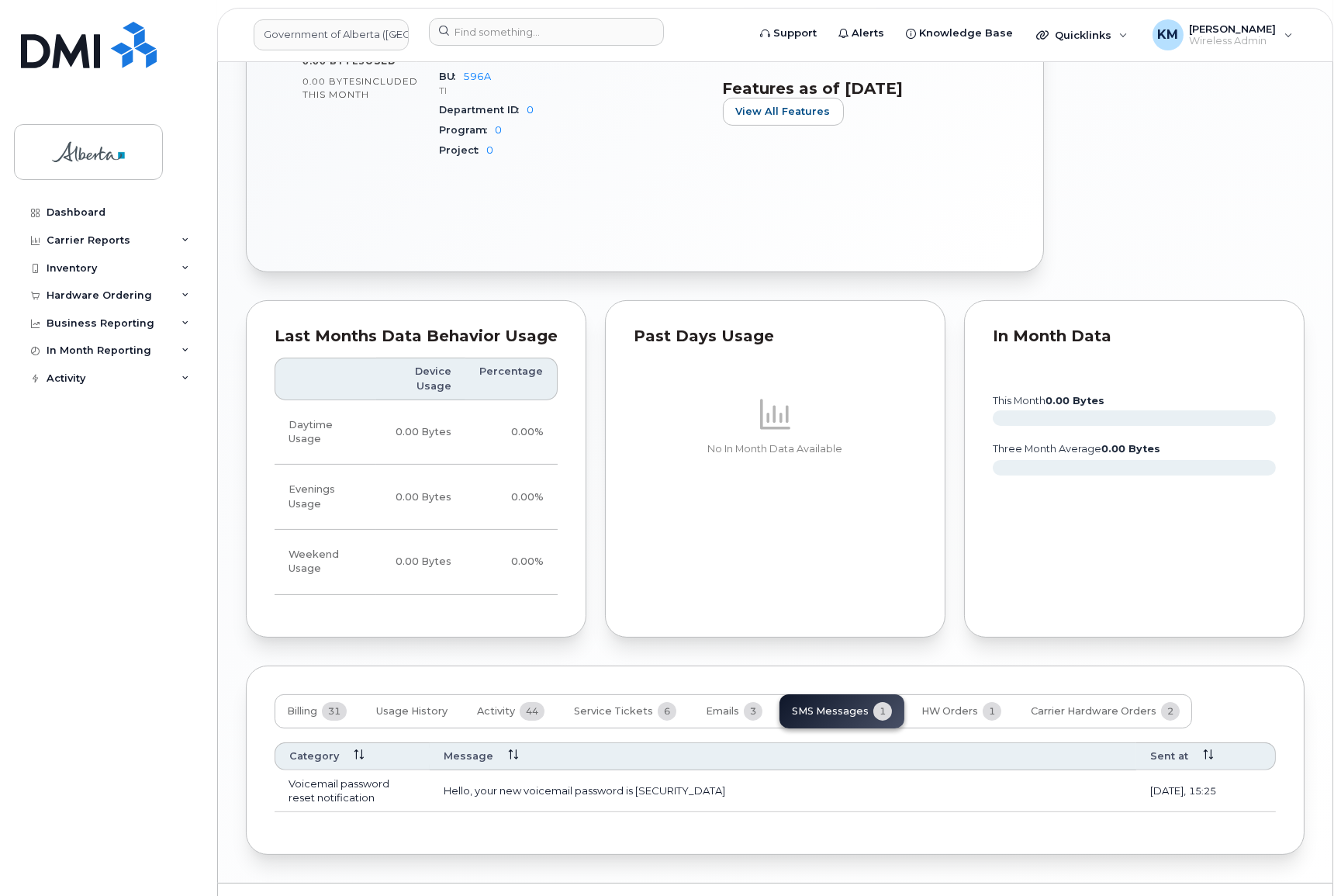
scroll to position [1131, 0]
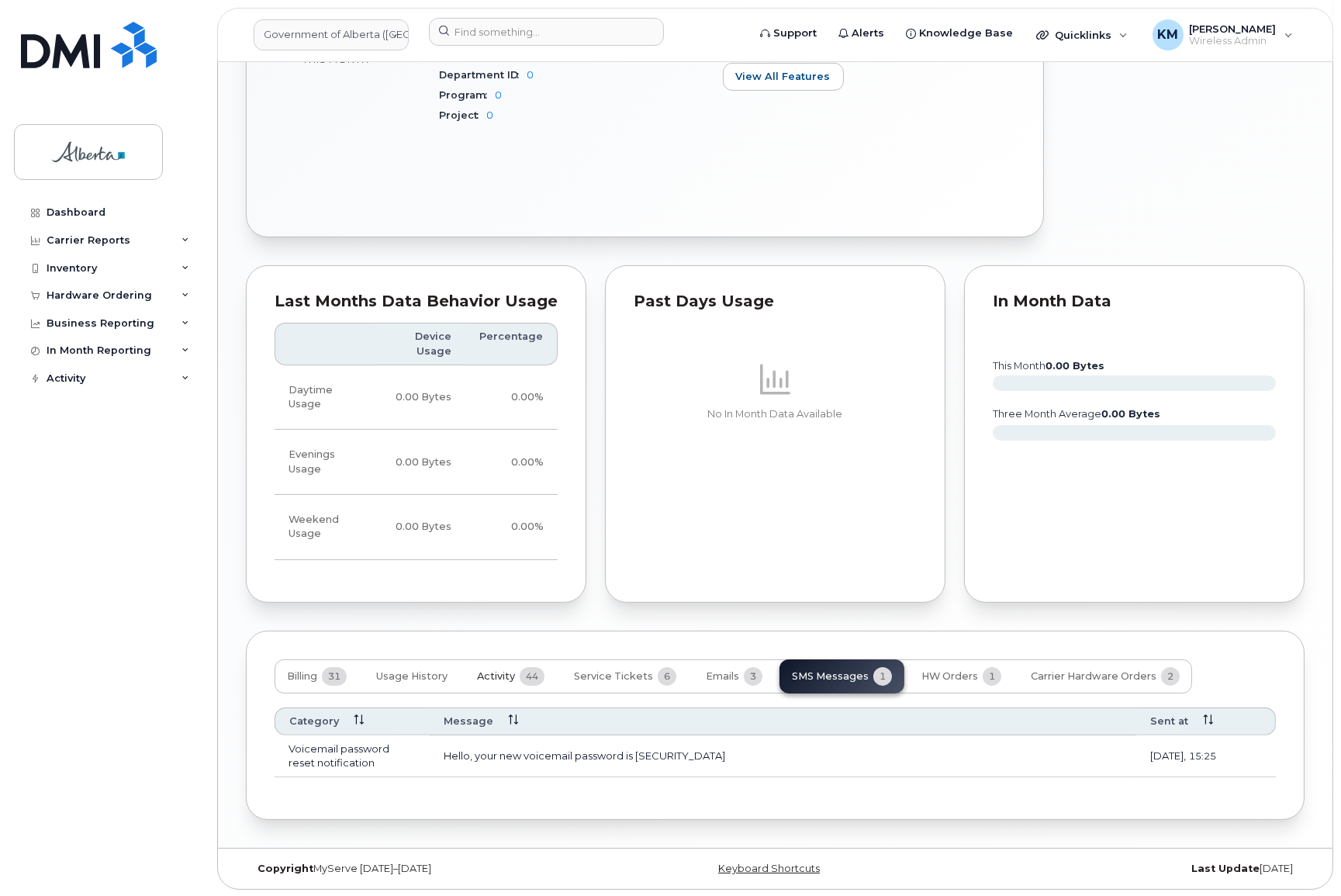
click at [484, 673] on span "Activity" at bounding box center [496, 676] width 38 height 12
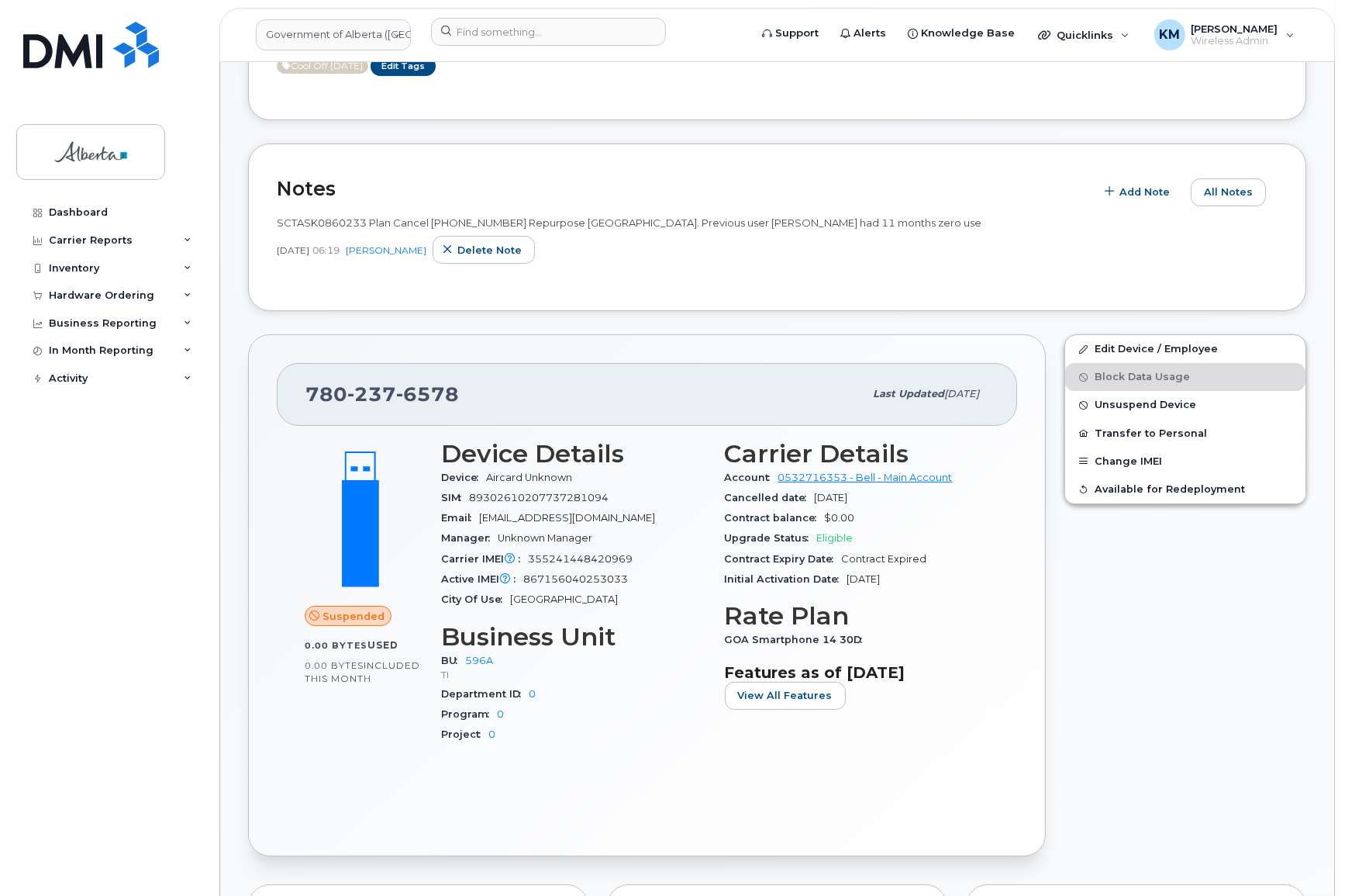
scroll to position [426, 0]
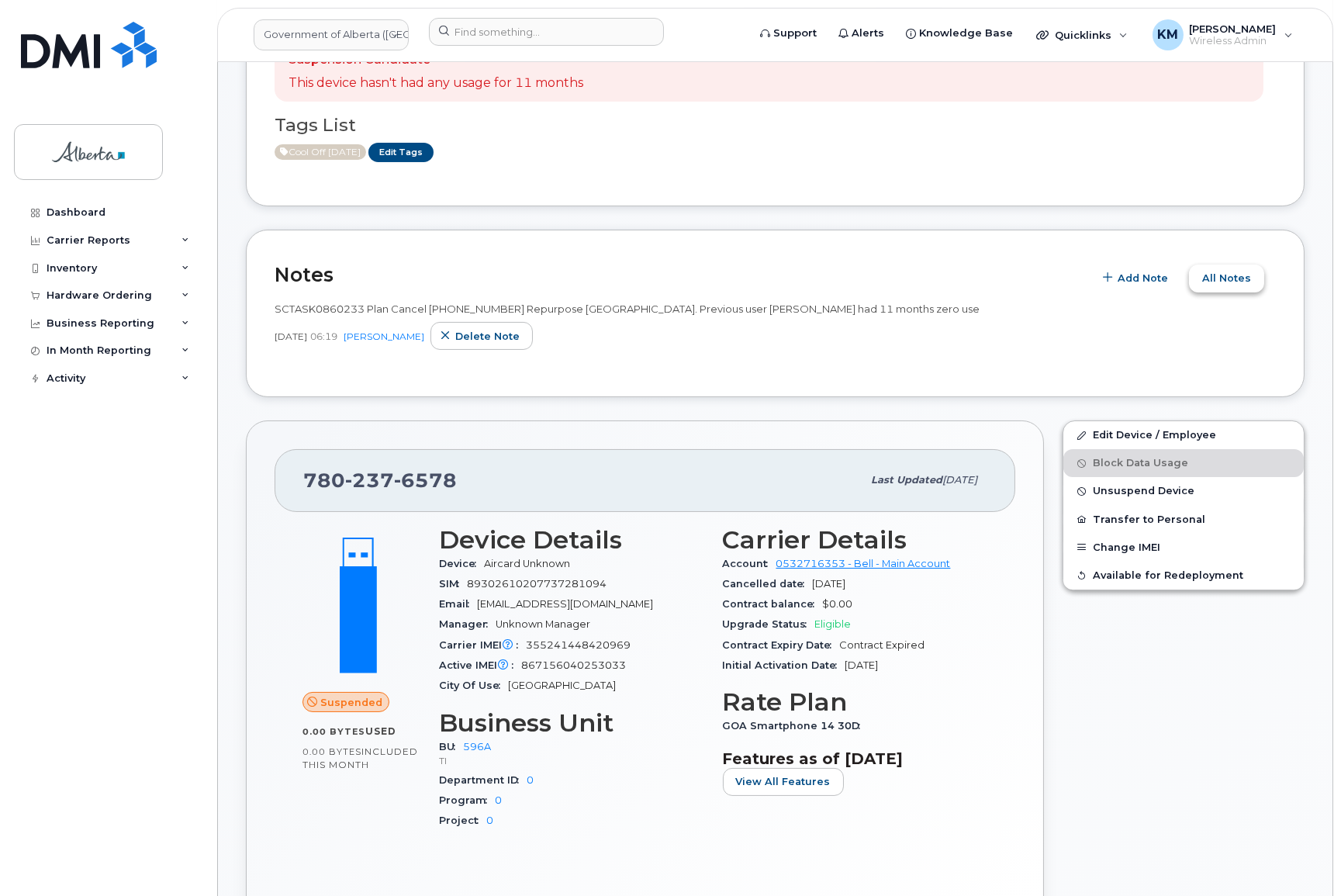
click at [1225, 283] on span "All Notes" at bounding box center [1226, 278] width 49 height 14
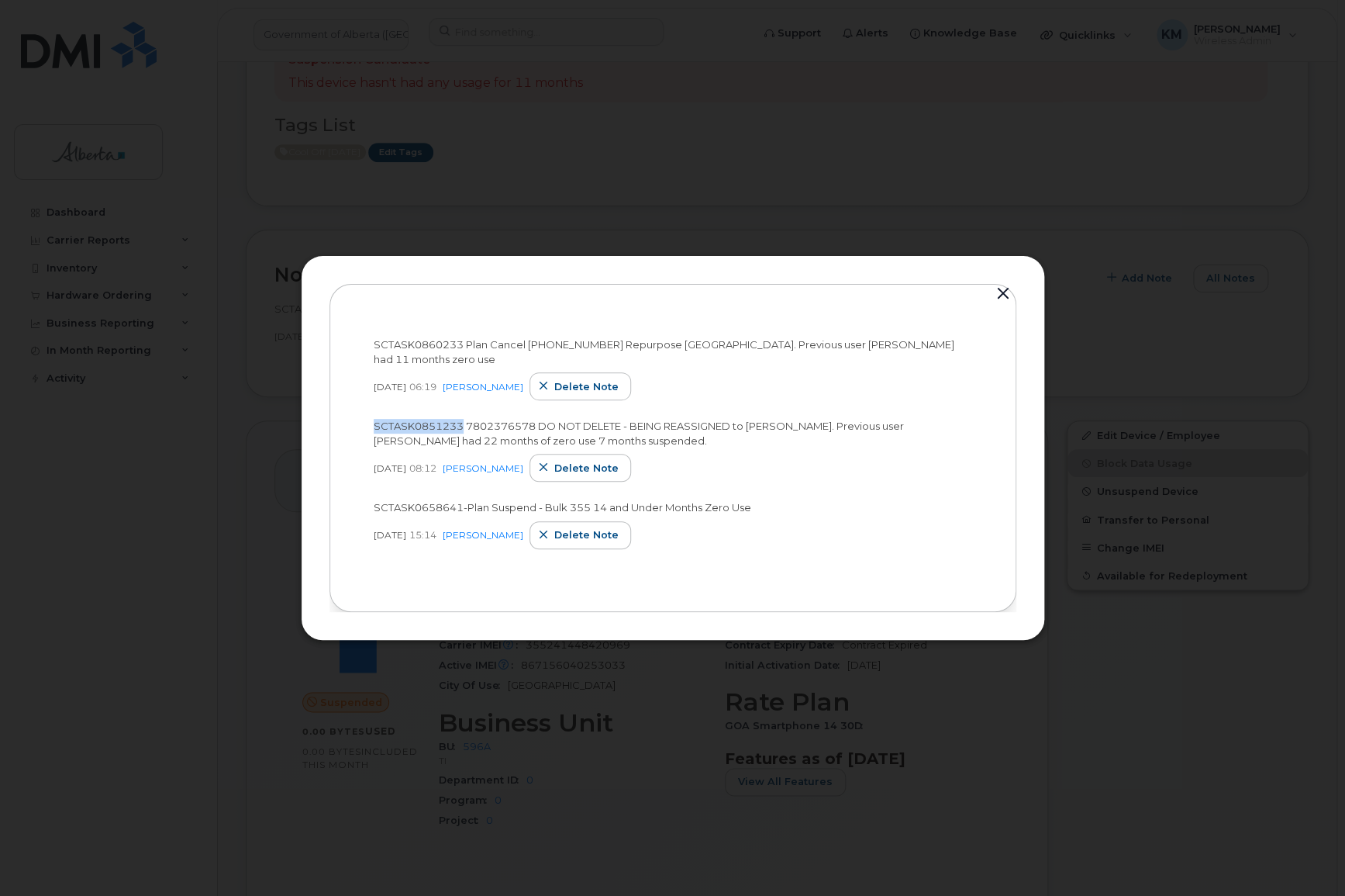
drag, startPoint x: 462, startPoint y: 426, endPoint x: 367, endPoint y: 425, distance: 95.0
click at [367, 425] on div "SCTASK0860233 Plan Cancel (2) 7802376578 Repurpose Edmonton. Previous user Marn…" at bounding box center [672, 448] width 629 height 271
copy span "SCTASK0851233"
drag, startPoint x: 457, startPoint y: 344, endPoint x: 395, endPoint y: 340, distance: 62.1
click at [395, 340] on span "SCTASK0860233 Plan Cancel (2) 7802376578 Repurpose Edmonton. Previous user Marn…" at bounding box center [664, 352] width 580 height 27
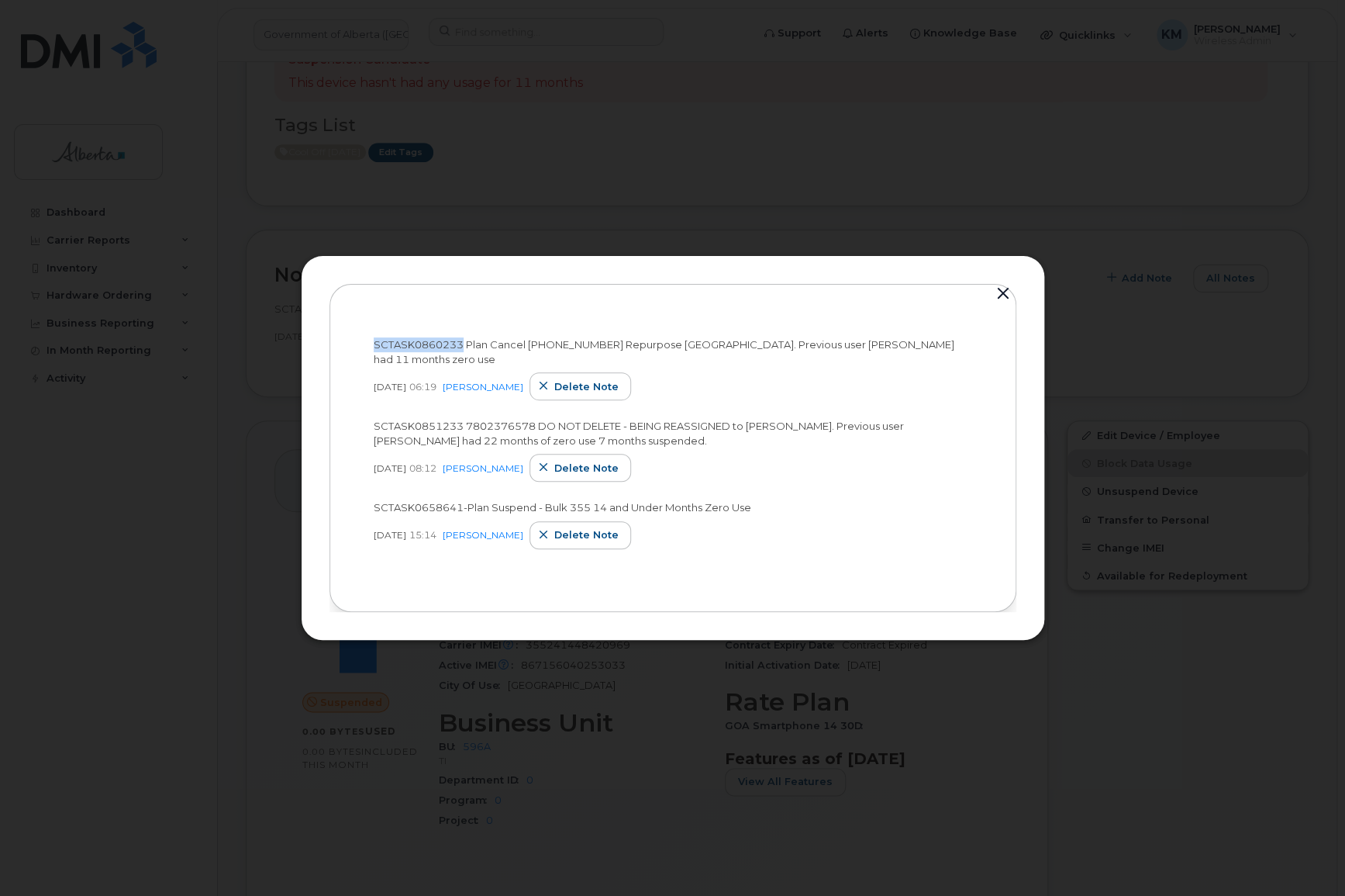
drag, startPoint x: 460, startPoint y: 342, endPoint x: 375, endPoint y: 337, distance: 85.1
click at [375, 338] on span "SCTASK0860233 Plan Cancel (2) 7802376578 Repurpose Edmonton. Previous user Marn…" at bounding box center [664, 352] width 580 height 27
copy span "SCTASK0860233"
